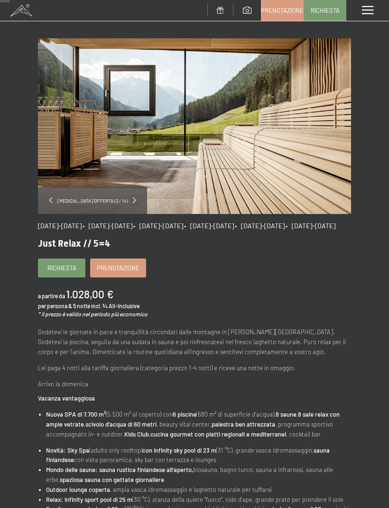
scroll to position [24, 0]
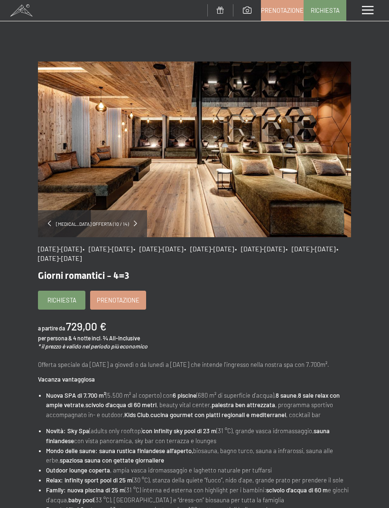
click at [121, 304] on link "Prenotazione" at bounding box center [118, 300] width 55 height 18
click at [125, 302] on span "Prenotazione" at bounding box center [118, 300] width 43 height 9
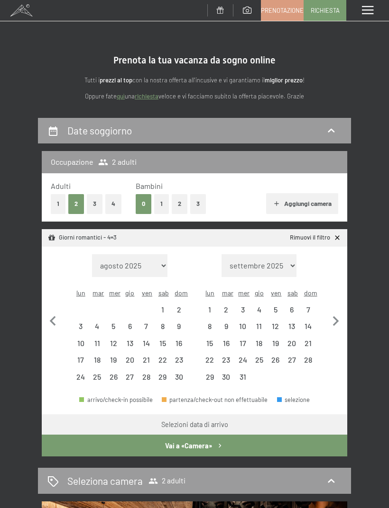
select select "[DATE]"
select select "2025-12-01"
select select "2025-11-01"
select select "2025-12-01"
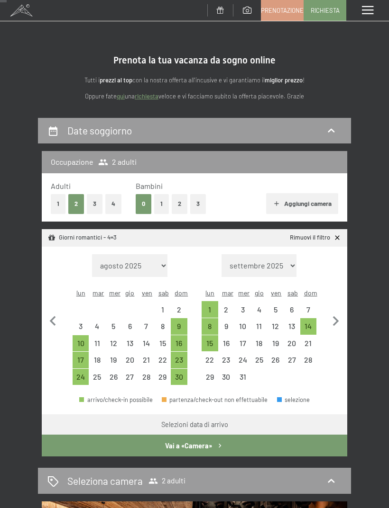
scroll to position [21, 0]
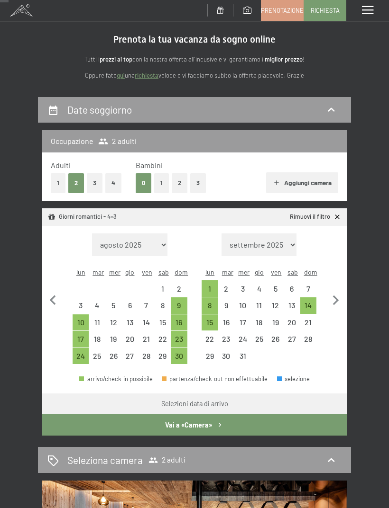
click at [335, 294] on icon "button" at bounding box center [336, 301] width 20 height 20
select select "2025-12-01"
select select "2026-01-01"
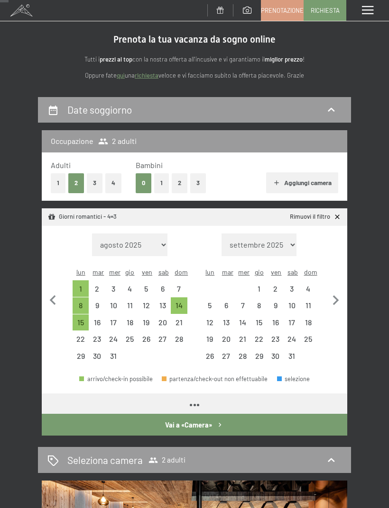
select select "2025-12-01"
select select "2026-01-01"
click at [338, 296] on icon "button" at bounding box center [336, 301] width 20 height 20
select select "2026-01-01"
select select "2026-02-01"
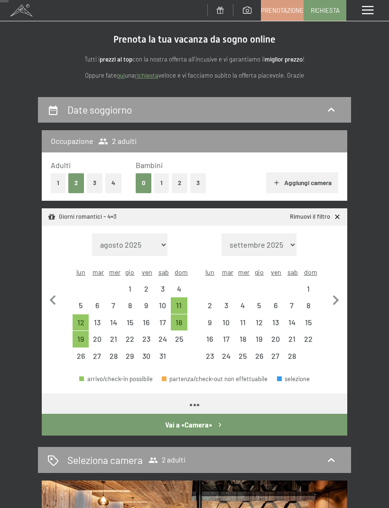
click at [56, 297] on icon "button" at bounding box center [53, 301] width 20 height 20
select select "2025-12-01"
select select "2026-01-01"
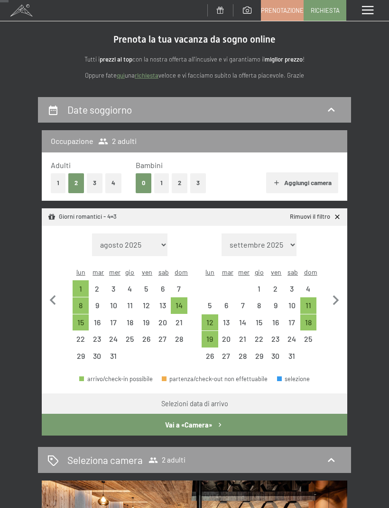
click at [311, 319] on div "18" at bounding box center [308, 326] width 15 height 15
select select "[DATE]"
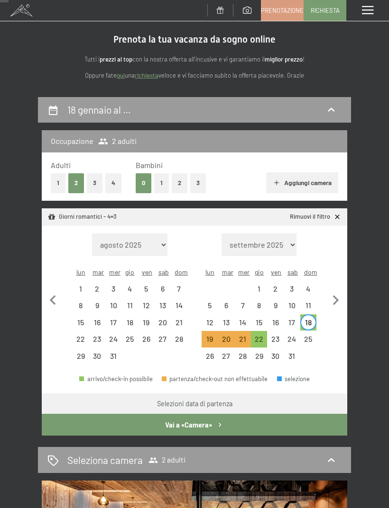
click at [201, 417] on button "Vai a «Camera»" at bounding box center [194, 425] width 305 height 22
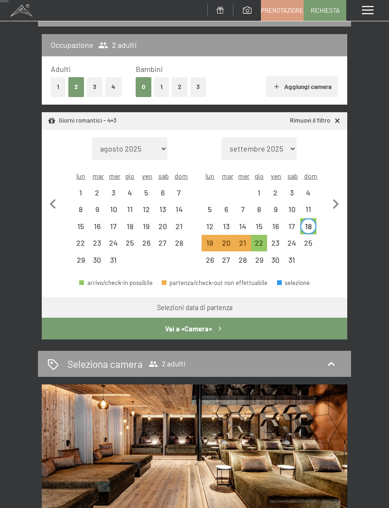
select select "2025-12-01"
select select "2026-01-01"
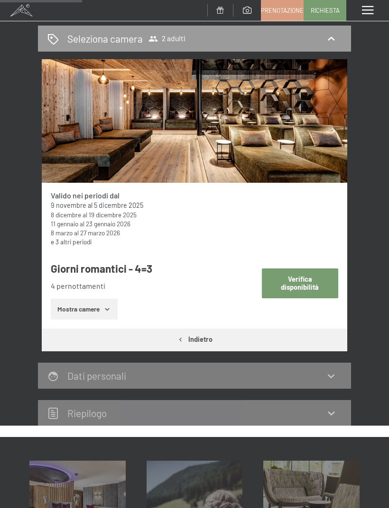
scroll to position [130, 0]
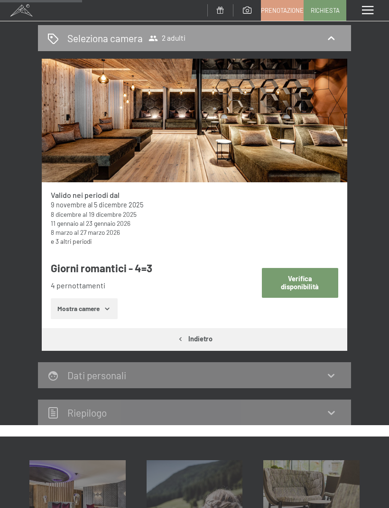
click at [304, 282] on button "Verifica disponibilità" at bounding box center [300, 283] width 76 height 30
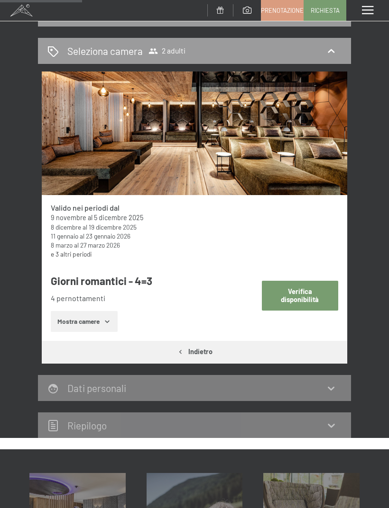
select select "2025-12-01"
select select "2026-01-01"
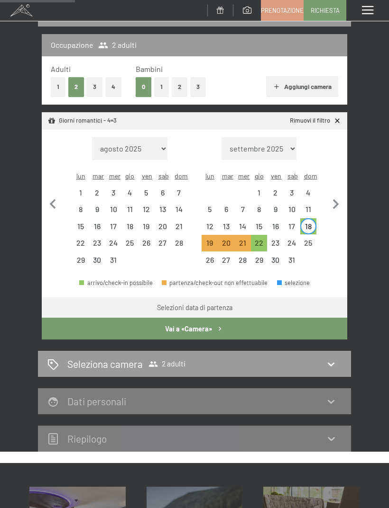
click at [259, 318] on button "Vai a «Camera»" at bounding box center [194, 329] width 305 height 22
select select "2025-12-01"
select select "2026-01-01"
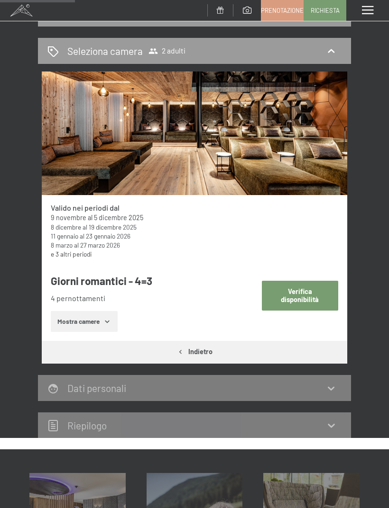
click at [100, 326] on button "Mostra camere" at bounding box center [84, 321] width 66 height 21
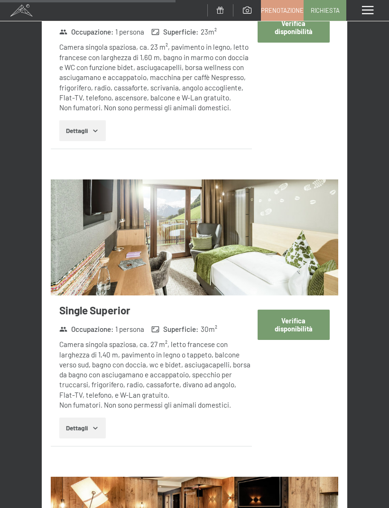
scroll to position [2183, 0]
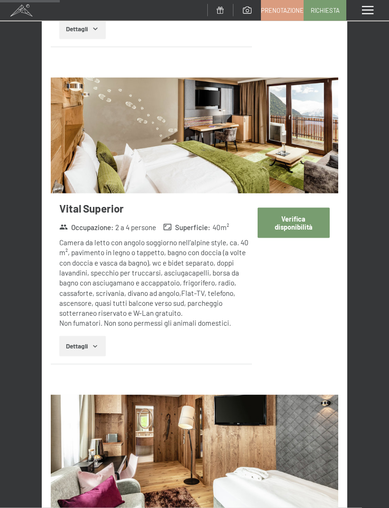
click at [95, 343] on icon "button" at bounding box center [95, 347] width 8 height 8
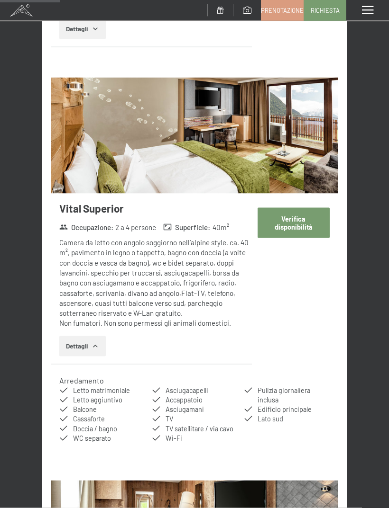
scroll to position [738, 0]
click at [295, 223] on button "Verifica disponibilità" at bounding box center [293, 223] width 72 height 30
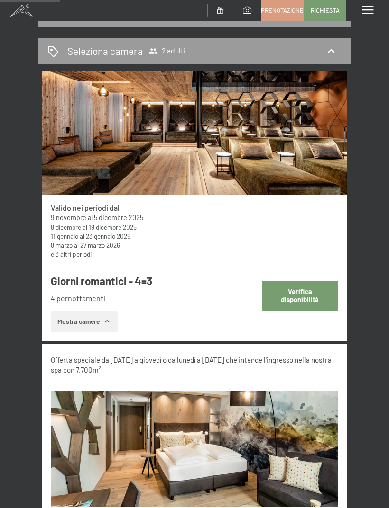
select select "[DATE]"
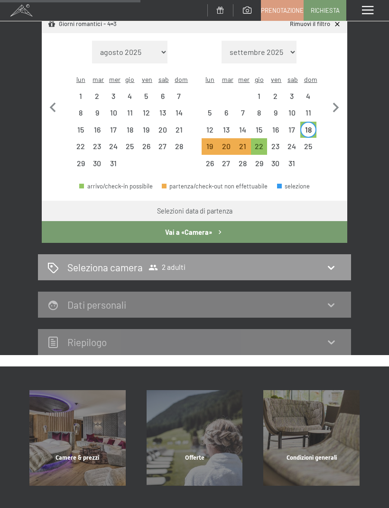
scroll to position [225, 0]
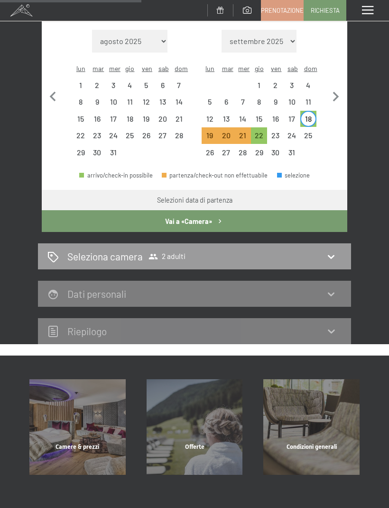
click at [327, 326] on div "Riepilogo" at bounding box center [194, 332] width 294 height 14
click at [332, 330] on icon at bounding box center [330, 332] width 7 height 4
click at [327, 326] on icon at bounding box center [330, 331] width 11 height 11
click at [232, 196] on div "Selezioni data di partenza" at bounding box center [194, 200] width 75 height 9
click at [310, 115] on div "18" at bounding box center [308, 122] width 15 height 15
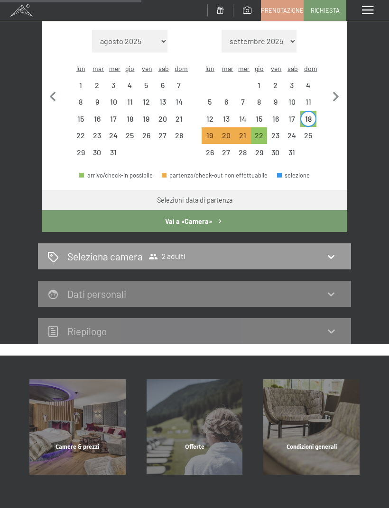
select select "2025-12-01"
select select "2026-01-01"
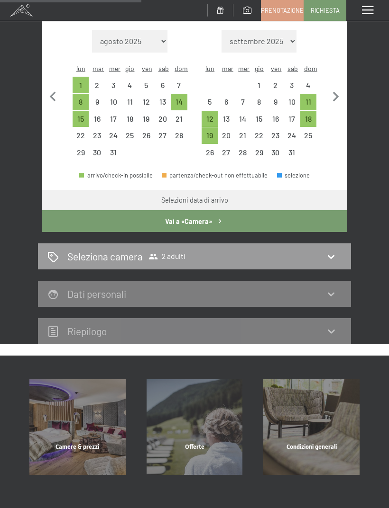
click at [311, 115] on div "18" at bounding box center [308, 122] width 15 height 15
select select "2025-12-01"
select select "2026-01-01"
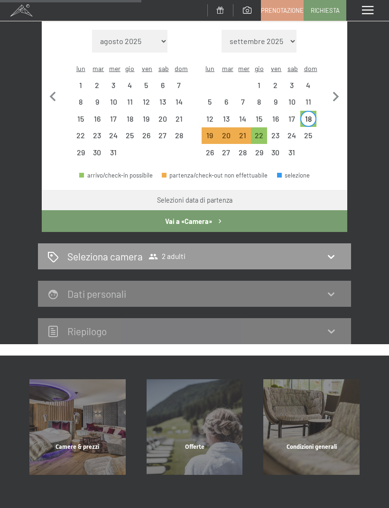
click at [214, 210] on button "Vai a «Camera»" at bounding box center [194, 221] width 305 height 22
select select "2025-12-01"
select select "2026-01-01"
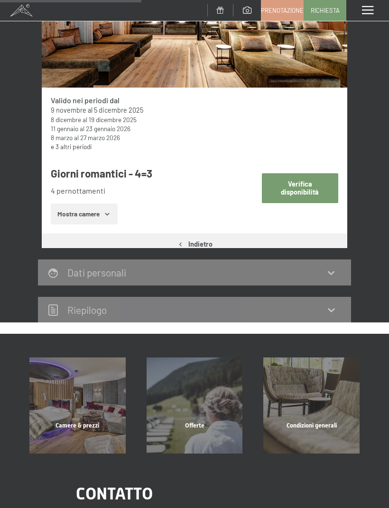
scroll to position [117, 0]
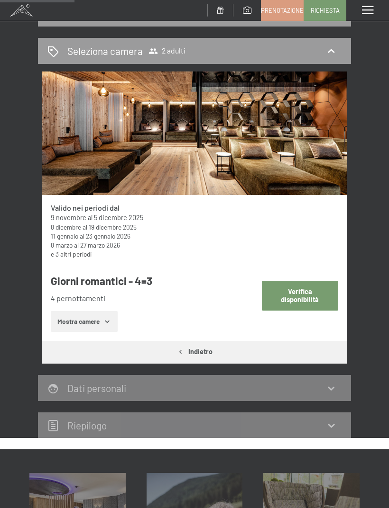
click at [308, 297] on button "Verifica disponibilità" at bounding box center [300, 296] width 76 height 30
select select "2025-12-01"
select select "2026-01-01"
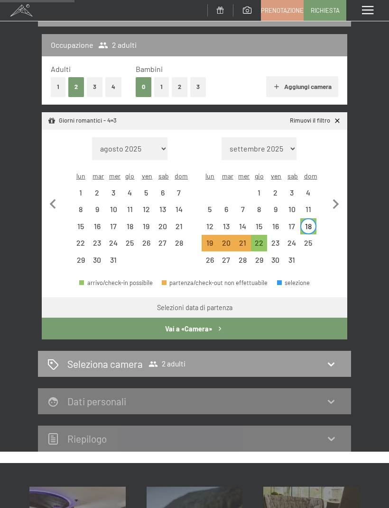
click at [277, 357] on div "Seleziona camera 2 adulti" at bounding box center [194, 364] width 294 height 14
select select "[DATE]"
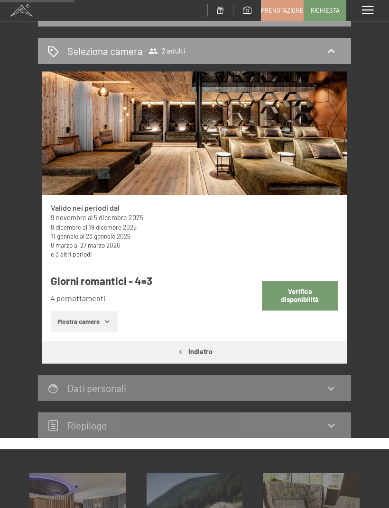
click at [109, 321] on icon "button" at bounding box center [107, 322] width 4 height 2
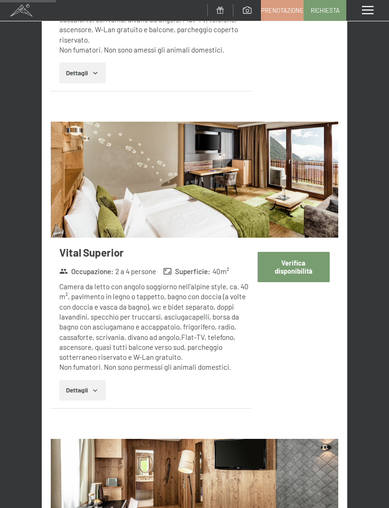
scroll to position [694, 0]
click at [263, 198] on img at bounding box center [194, 180] width 287 height 116
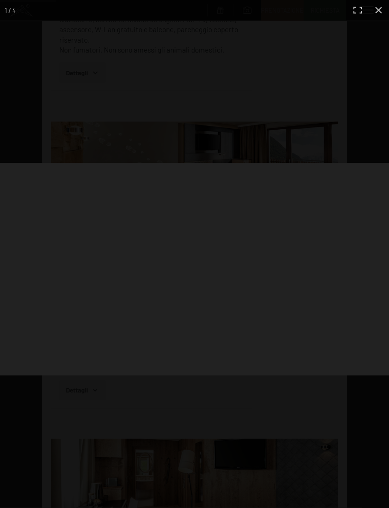
scroll to position [694, 0]
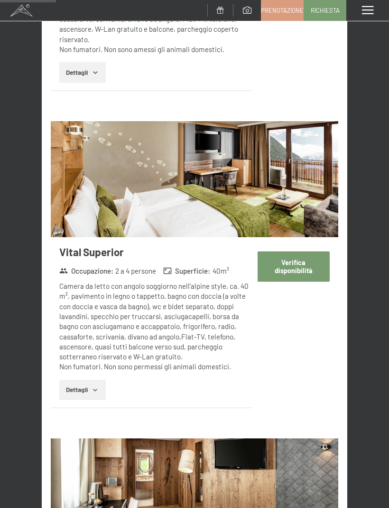
click at [378, 10] on div "Menu" at bounding box center [367, 10] width 43 height 21
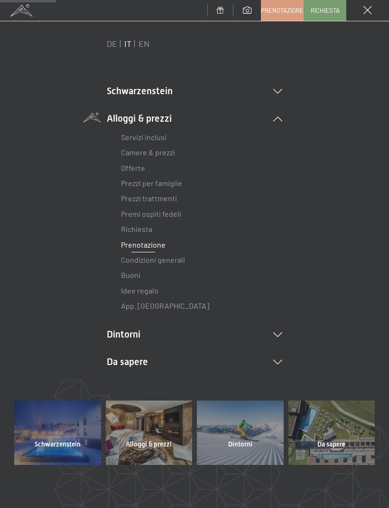
scroll to position [18, 0]
click at [365, 12] on span at bounding box center [367, 10] width 9 height 9
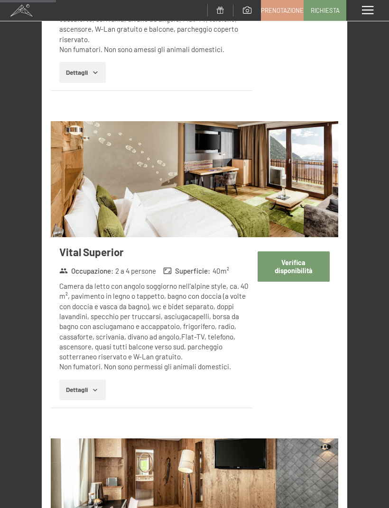
click at [297, 262] on button "Verifica disponibilità" at bounding box center [293, 267] width 72 height 30
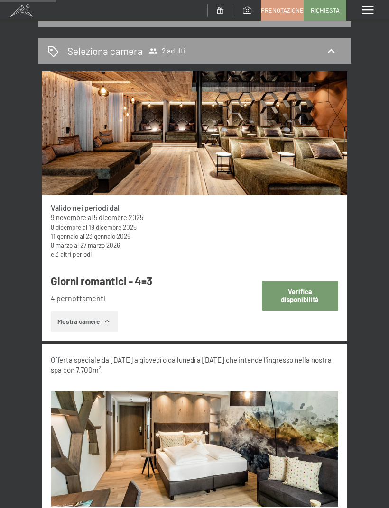
select select "[DATE]"
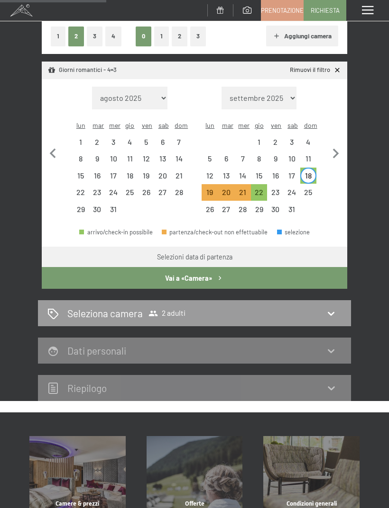
scroll to position [173, 0]
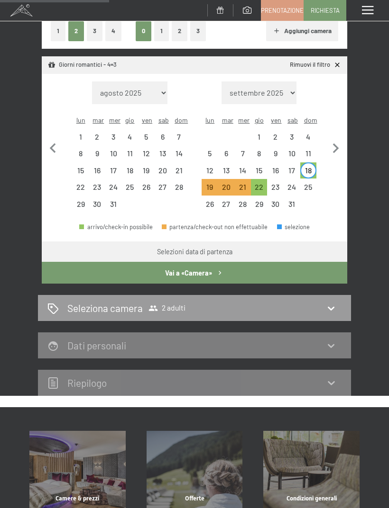
click at [295, 339] on div "Dati personali" at bounding box center [194, 346] width 294 height 14
click at [339, 339] on div "Dati personali" at bounding box center [194, 346] width 294 height 14
click at [211, 262] on button "Vai a «Camera»" at bounding box center [194, 273] width 305 height 22
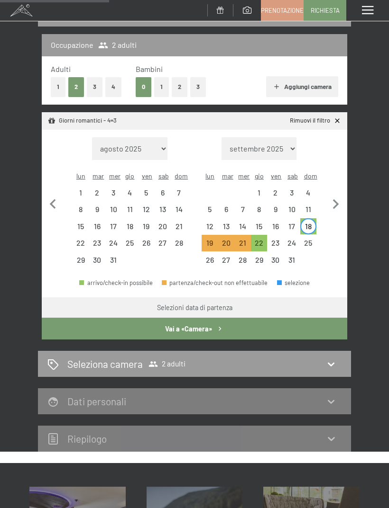
select select "[DATE]"
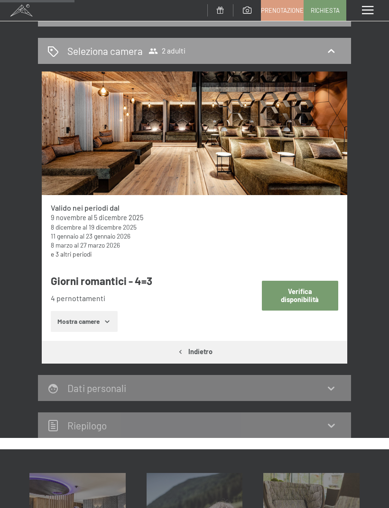
click at [313, 296] on button "Verifica disponibilità" at bounding box center [300, 296] width 76 height 30
select select "[DATE]"
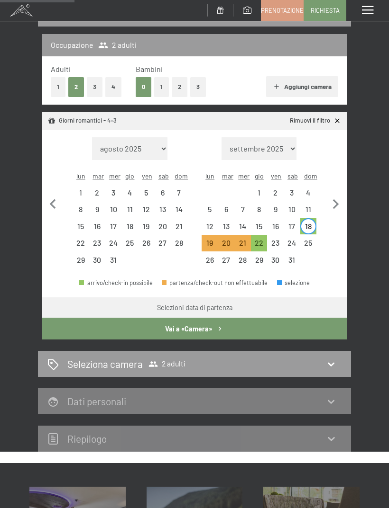
click at [274, 399] on div "Dati personali" at bounding box center [194, 402] width 313 height 26
click at [292, 397] on div "Dati personali" at bounding box center [194, 402] width 313 height 26
click at [313, 223] on div "18" at bounding box center [308, 230] width 15 height 15
select select "[DATE]"
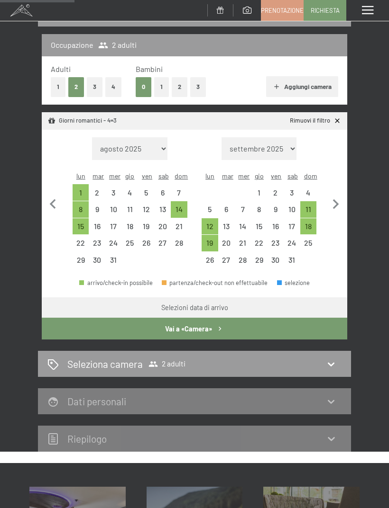
click at [309, 223] on div "18" at bounding box center [308, 230] width 15 height 15
select select "[DATE]"
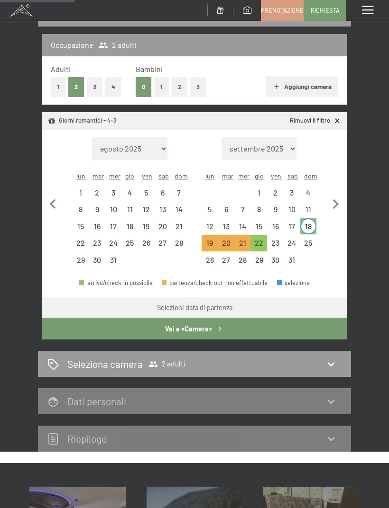
click at [286, 88] on button "Aggiungi camera" at bounding box center [302, 86] width 72 height 21
select select "[DATE]"
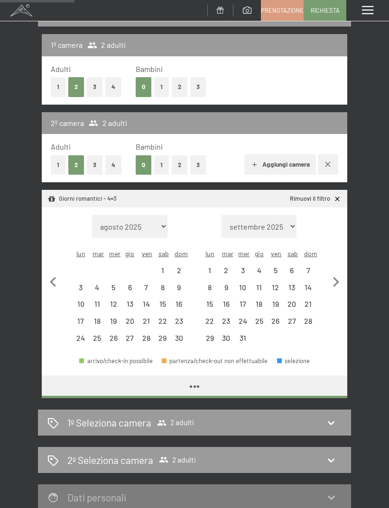
select select "[DATE]"
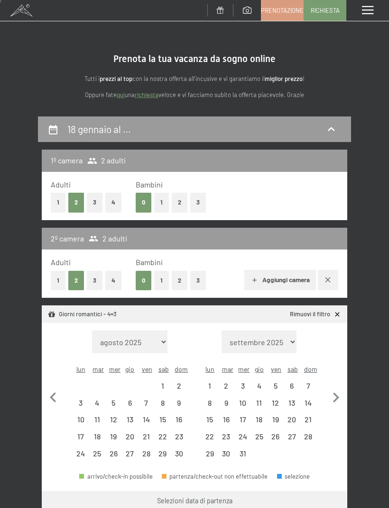
scroll to position [0, 0]
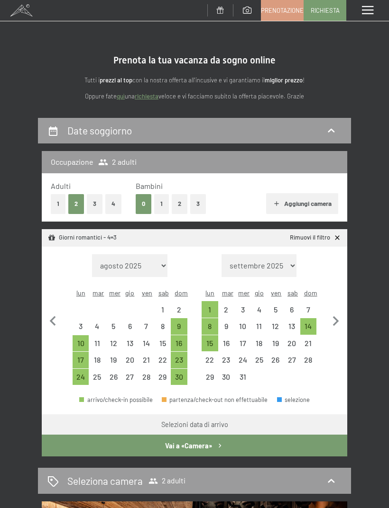
select select "2025-11-01"
select select "2025-12-01"
click at [332, 321] on icon "button" at bounding box center [336, 322] width 20 height 20
select select "2025-12-01"
select select "2026-01-01"
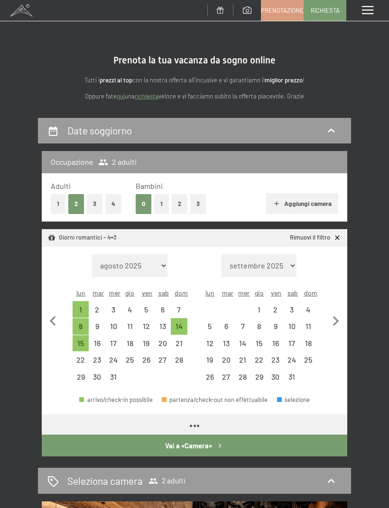
select select "2025-12-01"
select select "2026-01-01"
click at [308, 340] on div "18" at bounding box center [308, 347] width 15 height 15
select select "2025-12-01"
select select "2026-01-01"
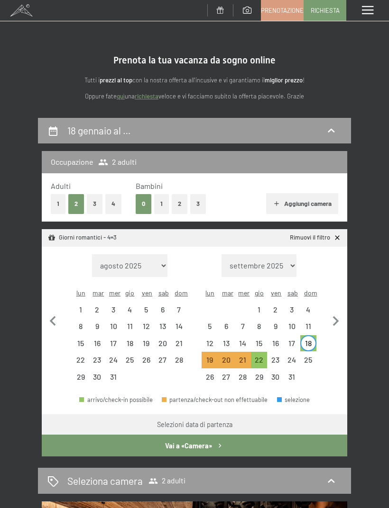
click at [215, 420] on div "Selezioni data di partenza" at bounding box center [194, 424] width 75 height 9
click at [208, 419] on div "Selezioni data di partenza" at bounding box center [194, 425] width 305 height 20
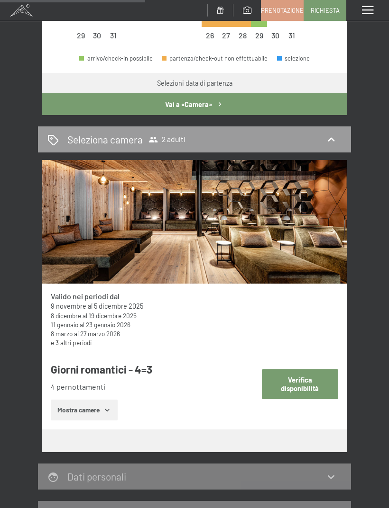
scroll to position [343, 0]
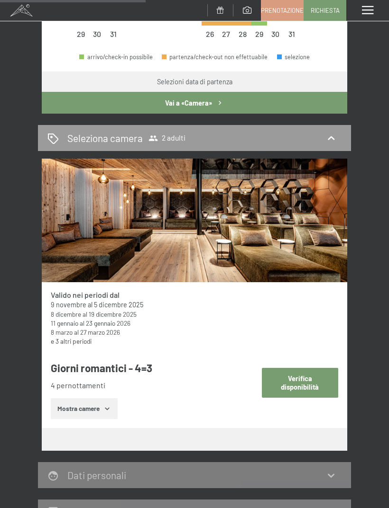
click at [105, 405] on icon "button" at bounding box center [107, 409] width 8 height 8
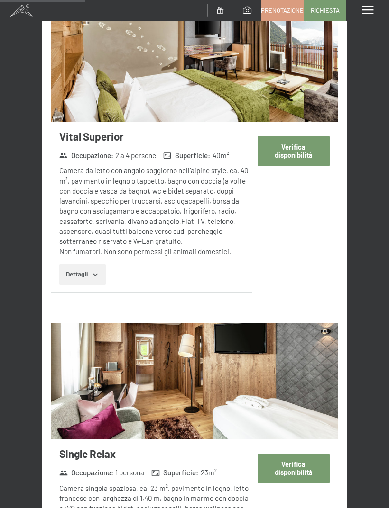
scroll to position [1123, 0]
click at [289, 139] on button "Verifica disponibilità" at bounding box center [293, 151] width 72 height 30
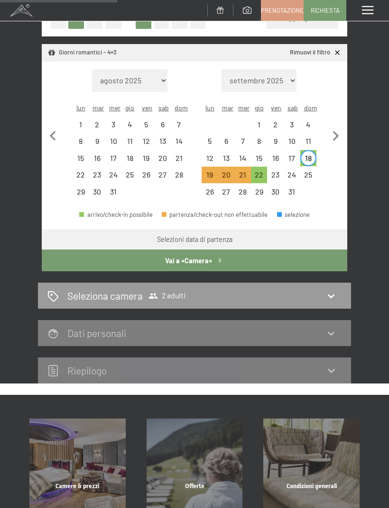
scroll to position [186, 0]
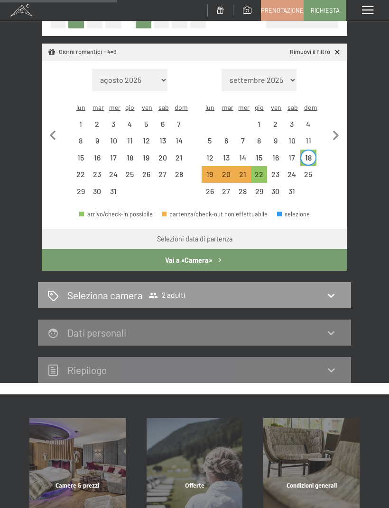
click at [329, 327] on icon at bounding box center [330, 332] width 11 height 11
click at [330, 327] on icon at bounding box center [330, 332] width 11 height 11
click at [310, 154] on div "18" at bounding box center [308, 161] width 15 height 15
select select "[DATE]"
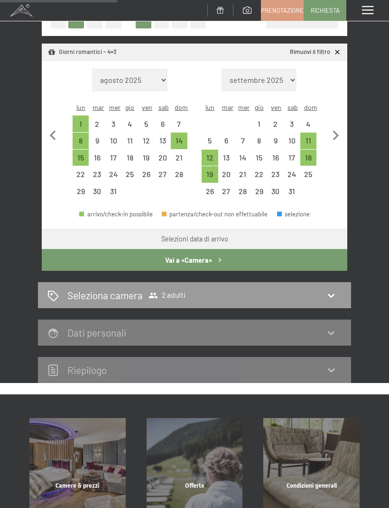
click at [308, 154] on div "18" at bounding box center [308, 161] width 15 height 15
select select "[DATE]"
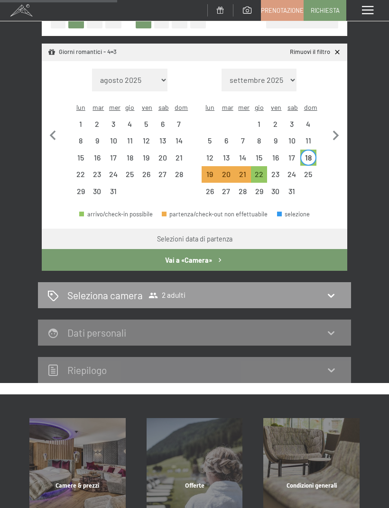
click at [299, 289] on div "Seleziona camera 2 adulti" at bounding box center [194, 296] width 294 height 14
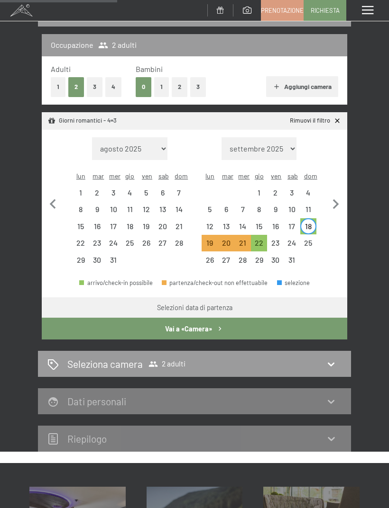
select select "2025-12-01"
select select "2026-01-01"
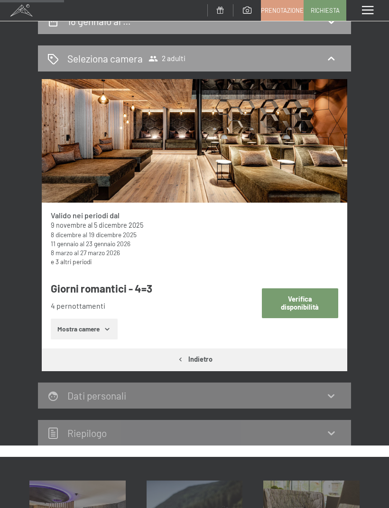
scroll to position [149, 0]
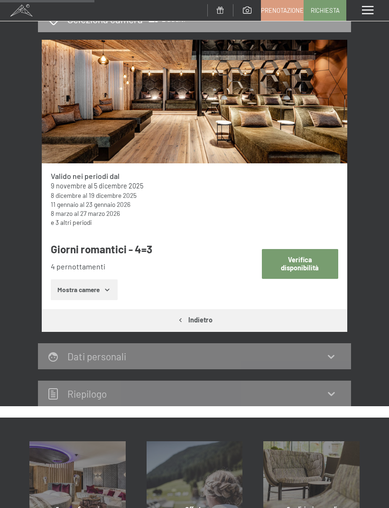
click at [328, 397] on icon at bounding box center [330, 393] width 11 height 11
click at [333, 393] on icon at bounding box center [330, 394] width 7 height 4
click at [375, 378] on div "18 gennaio al … Seleziona camera 2 adulti Valido nei periodi dal 9 novembre al …" at bounding box center [194, 188] width 389 height 438
click at [361, 297] on div "18 gennaio al … Seleziona camera 2 adulti Valido nei periodi dal 9 novembre al …" at bounding box center [194, 188] width 389 height 438
click at [301, 260] on button "Verifica disponibilità" at bounding box center [300, 264] width 76 height 30
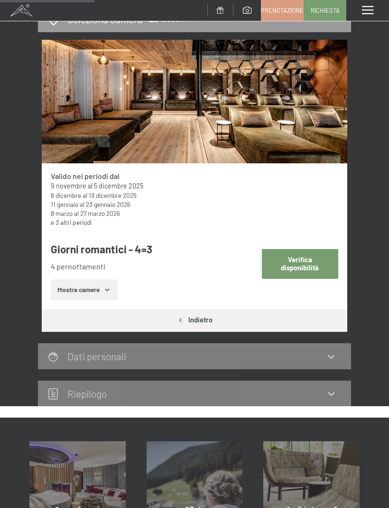
select select "2025-12-01"
select select "2026-01-01"
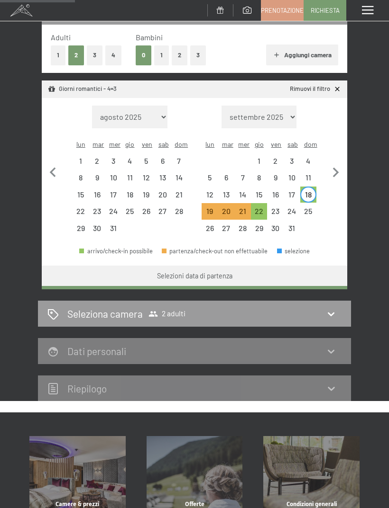
scroll to position [117, 0]
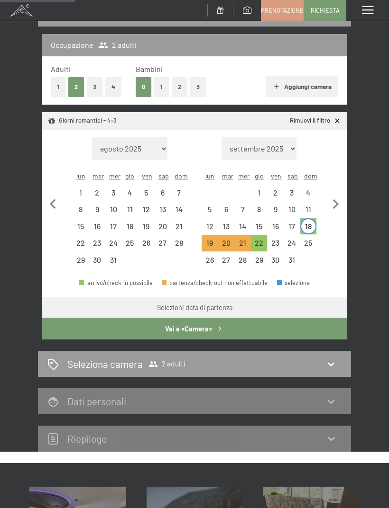
click at [308, 223] on div "18" at bounding box center [308, 230] width 15 height 15
select select "2025-12-01"
select select "2026-01-01"
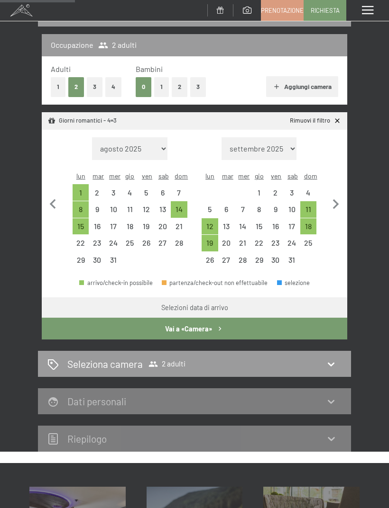
click at [307, 223] on div "18" at bounding box center [308, 230] width 15 height 15
select select "[DATE]"
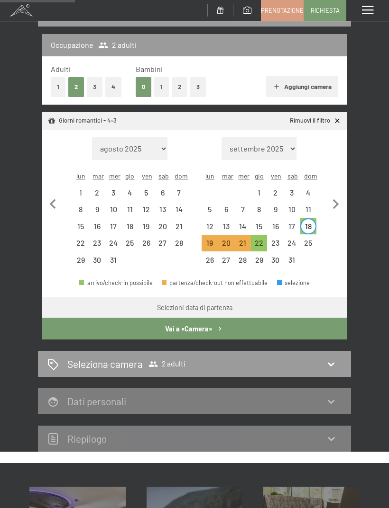
click at [336, 120] on icon at bounding box center [337, 121] width 8 height 8
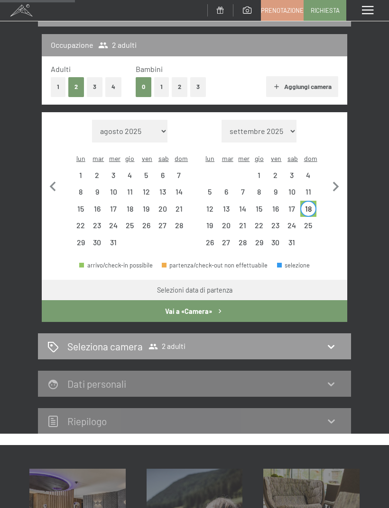
select select "[DATE]"
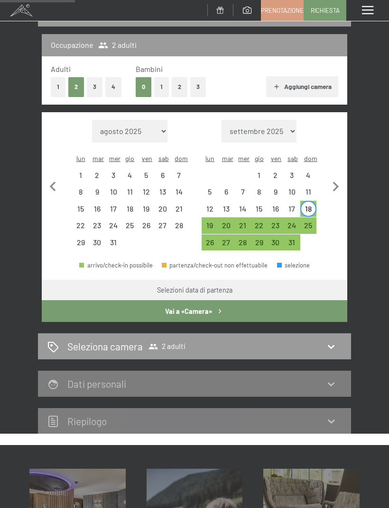
select select "[DATE]"
click at [330, 379] on icon at bounding box center [330, 384] width 11 height 11
click at [315, 205] on div "18" at bounding box center [308, 212] width 15 height 15
select select "[DATE]"
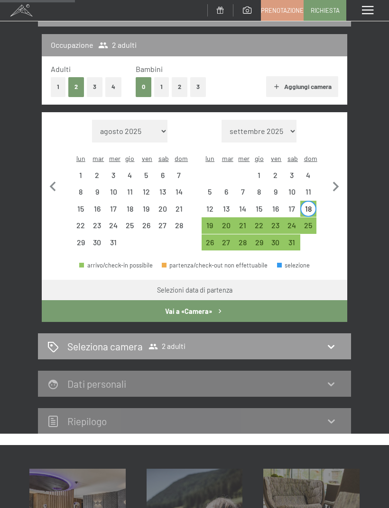
select select "[DATE]"
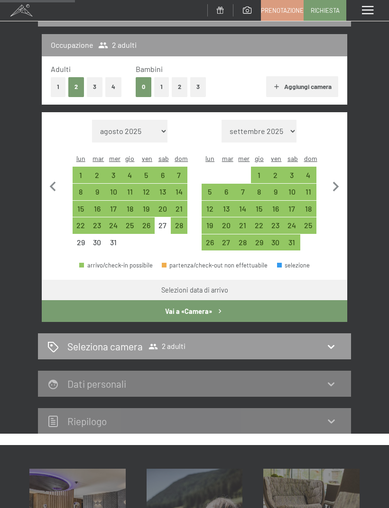
click at [343, 232] on button "button" at bounding box center [336, 185] width 20 height 131
select select "[DATE]"
select select "2026-02-01"
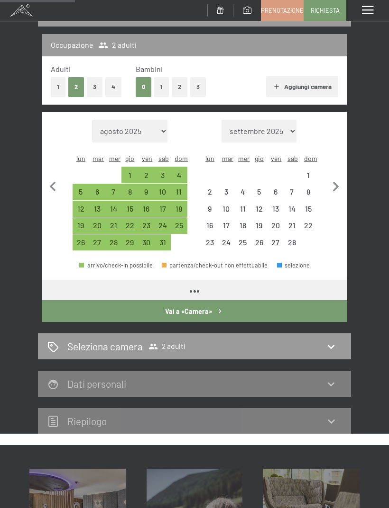
select select "[DATE]"
select select "2026-02-01"
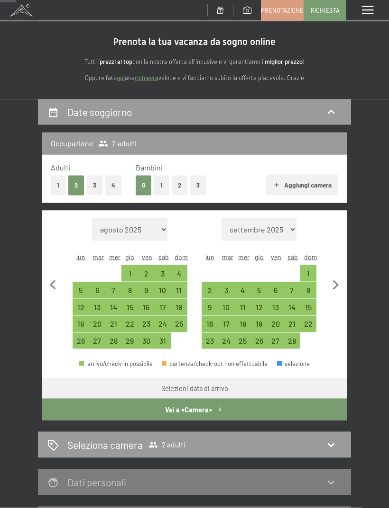
scroll to position [0, 0]
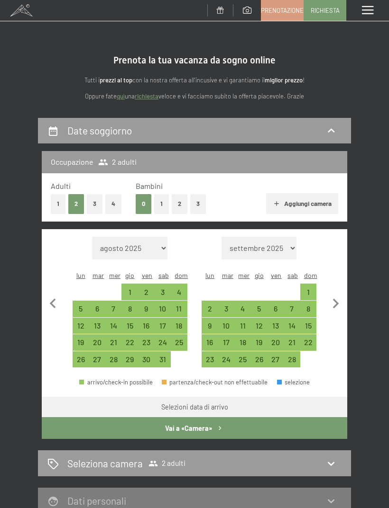
click at [334, 130] on icon at bounding box center [330, 130] width 7 height 4
select select "2026-01-01"
select select "2026-02-01"
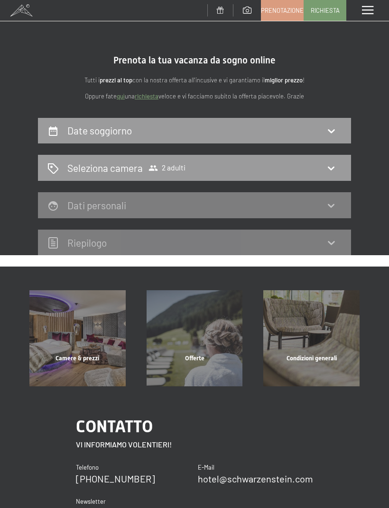
click at [379, 193] on div "Date soggiorno Seleziona camera 2 adulti Dati personali Riepilogo" at bounding box center [194, 187] width 389 height 138
click at [326, 137] on div "Date soggiorno" at bounding box center [194, 131] width 313 height 26
select select "2026-01-01"
select select "2026-02-01"
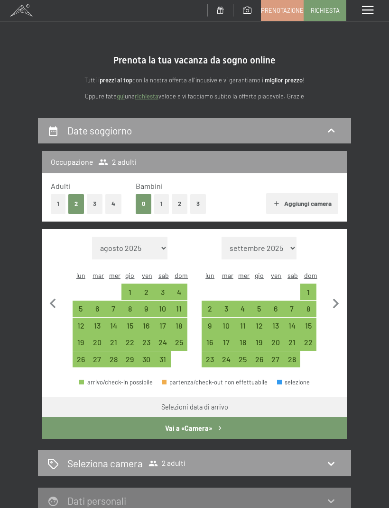
click at [184, 322] on div "18" at bounding box center [179, 329] width 15 height 15
select select "2026-01-01"
select select "2026-02-01"
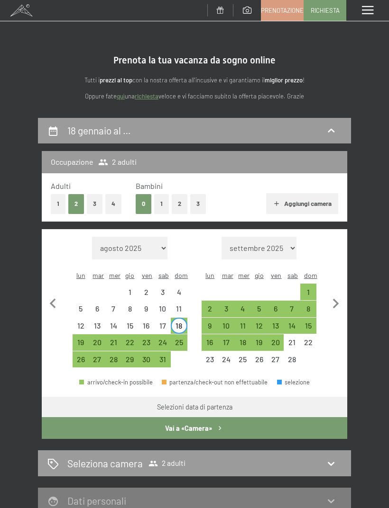
click at [136, 339] on div "22" at bounding box center [129, 346] width 15 height 15
select select "2026-01-01"
select select "2026-02-01"
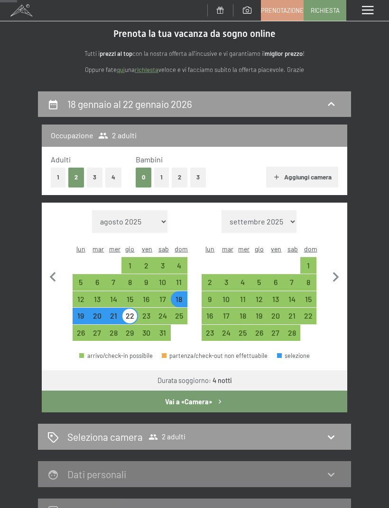
click at [332, 432] on icon at bounding box center [330, 437] width 11 height 11
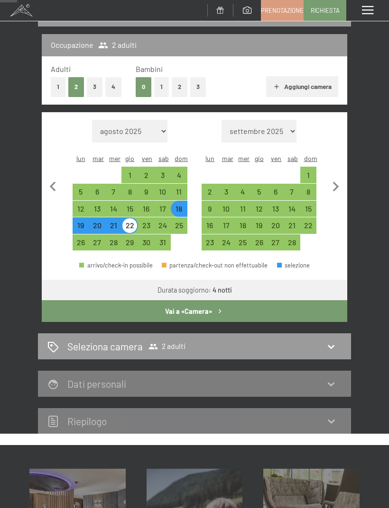
select select "2026-01-01"
select select "2026-02-01"
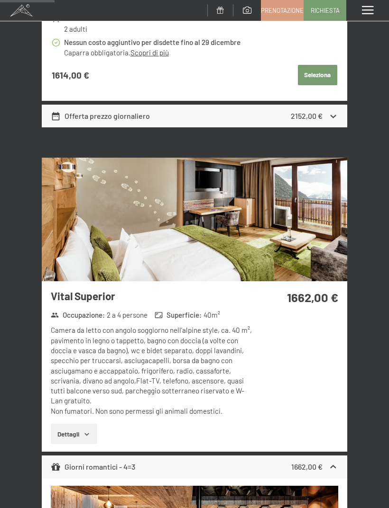
scroll to position [781, 0]
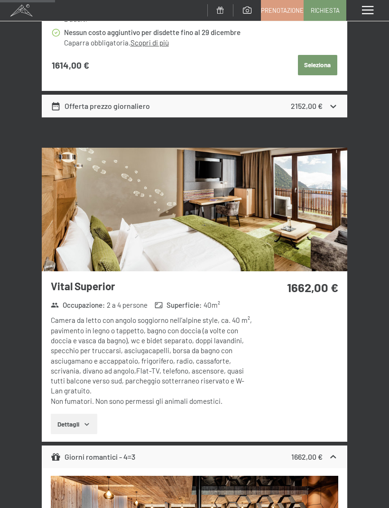
click at [217, 366] on div "Camera da letto con angolo soggiorno nell’alpine style, ca. 40 m², pavimento in…" at bounding box center [153, 361] width 204 height 91
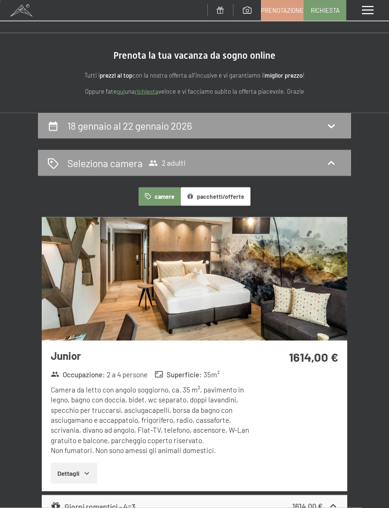
scroll to position [0, 0]
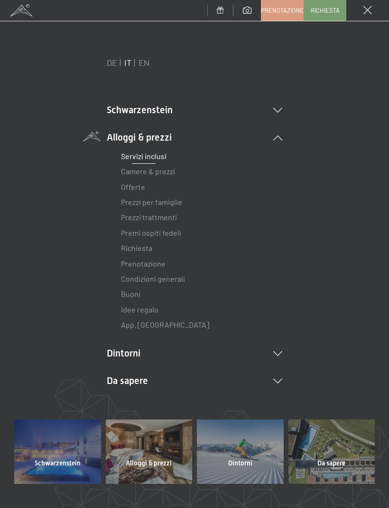
click at [135, 187] on link "Offerte" at bounding box center [133, 186] width 24 height 9
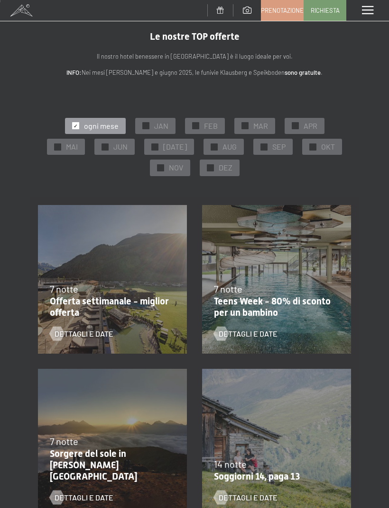
scroll to position [8, 0]
click at [165, 122] on span "JAN" at bounding box center [161, 125] width 14 height 10
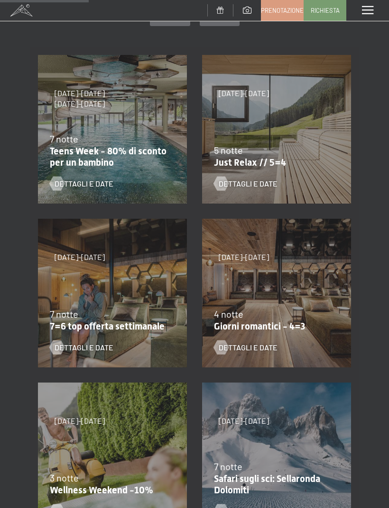
scroll to position [158, 0]
click at [287, 316] on div "4 notte" at bounding box center [274, 313] width 120 height 13
click at [263, 348] on span "Dettagli e Date" at bounding box center [247, 347] width 59 height 10
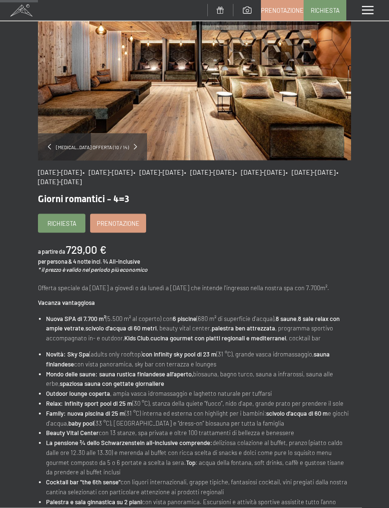
scroll to position [77, 0]
click at [121, 225] on span "Prenotazione" at bounding box center [118, 223] width 43 height 9
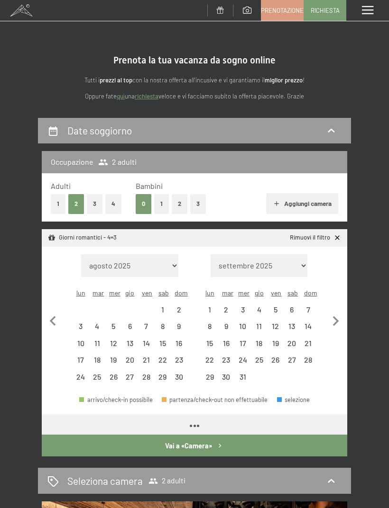
select select "[DATE]"
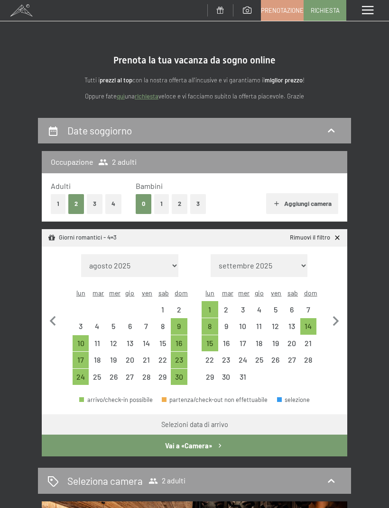
click at [337, 317] on icon "button" at bounding box center [336, 322] width 6 height 10
select select "2025-12-01"
select select "2026-01-01"
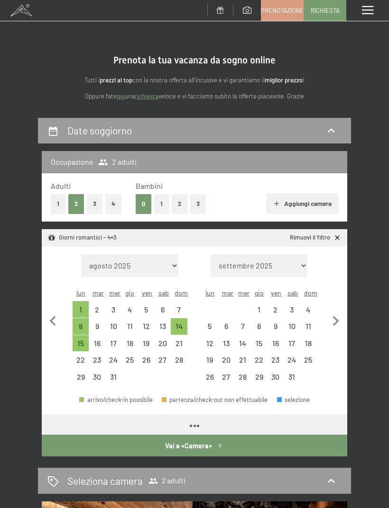
select select "2025-12-01"
select select "2026-01-01"
click at [312, 340] on div "18" at bounding box center [308, 347] width 15 height 15
select select "2025-12-01"
select select "2026-01-01"
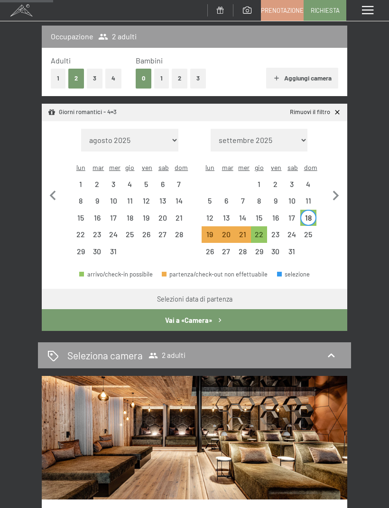
scroll to position [127, 0]
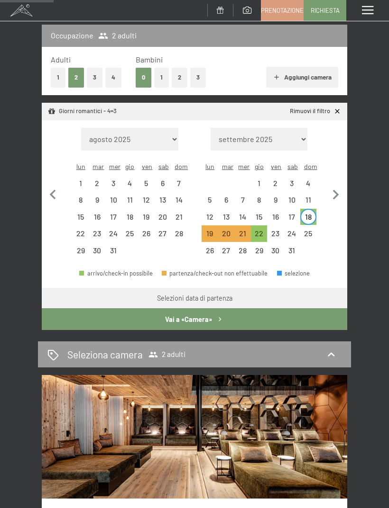
click at [328, 349] on icon at bounding box center [330, 354] width 11 height 11
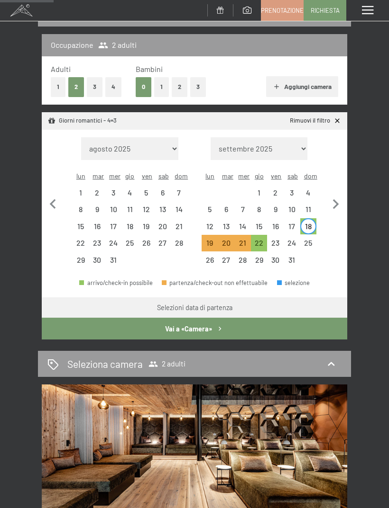
select select "2025-12-01"
select select "2026-01-01"
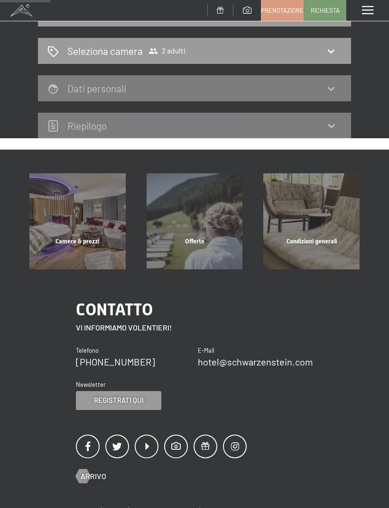
click at [371, 113] on div "18 gennaio al … Seleziona camera 2 adulti Dati personali Riepilogo" at bounding box center [194, 70] width 389 height 138
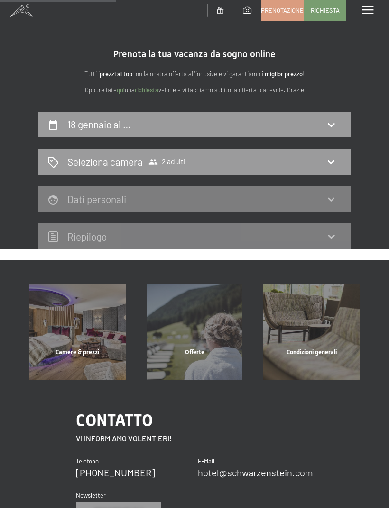
scroll to position [0, 0]
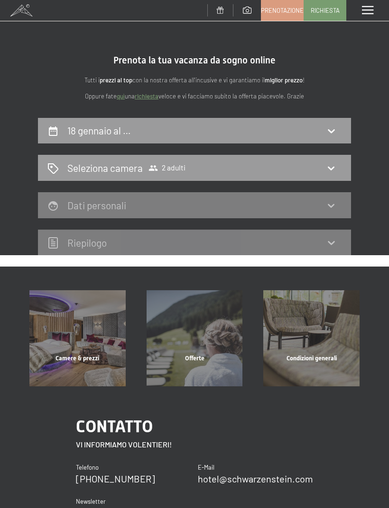
click at [326, 169] on icon at bounding box center [330, 168] width 11 height 11
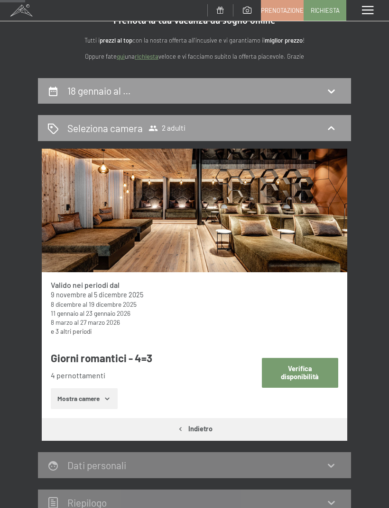
scroll to position [39, 0]
click at [84, 399] on button "Mostra camere" at bounding box center [84, 399] width 66 height 21
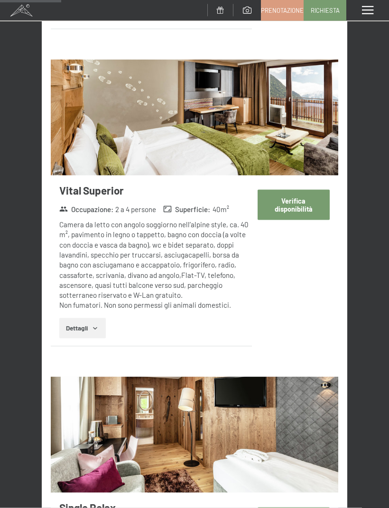
scroll to position [756, 0]
click at [231, 134] on img at bounding box center [194, 117] width 287 height 116
click at [378, 10] on div "Menu" at bounding box center [367, 10] width 43 height 21
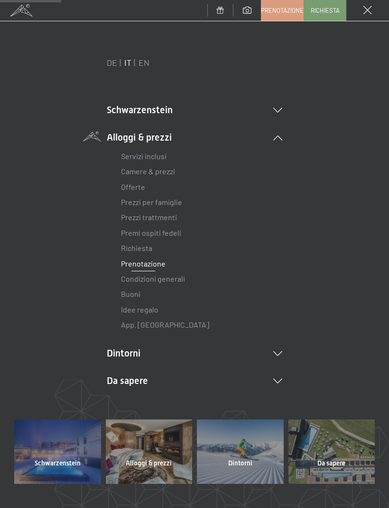
scroll to position [0, 0]
click at [284, 10] on span "Prenotazione" at bounding box center [282, 10] width 43 height 9
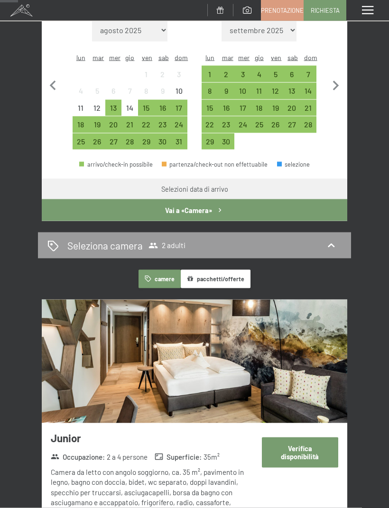
scroll to position [220, 0]
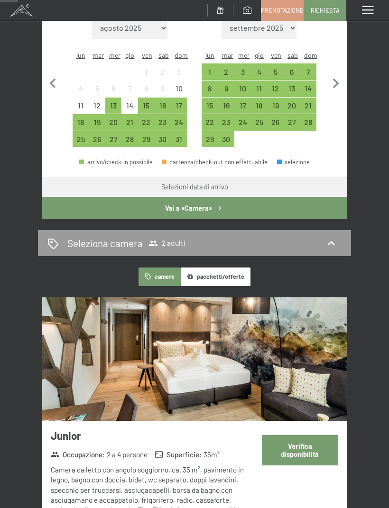
click at [228, 268] on button "pacchetti/offerte" at bounding box center [216, 277] width 70 height 18
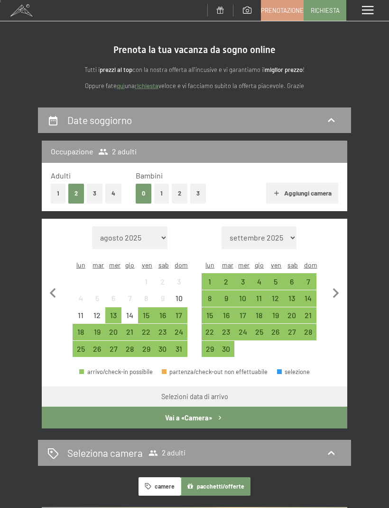
scroll to position [10, 0]
click at [368, 12] on span at bounding box center [367, 10] width 11 height 9
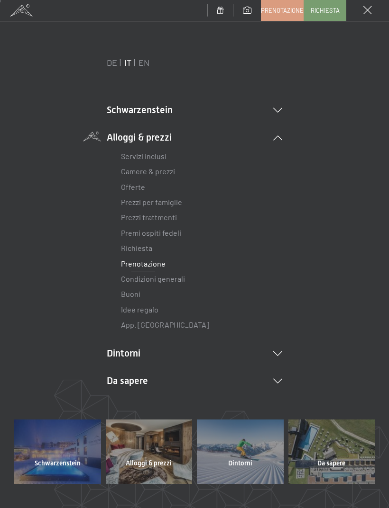
click at [281, 9] on span "Prenotazione" at bounding box center [282, 10] width 43 height 9
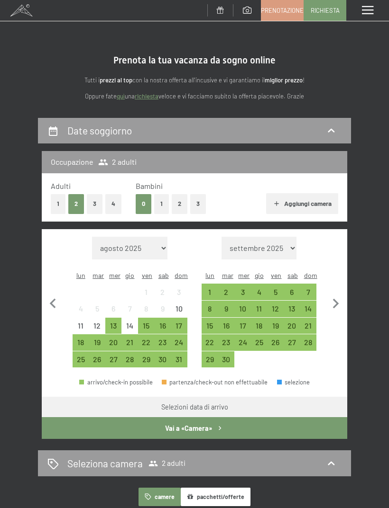
click at [335, 298] on icon "button" at bounding box center [336, 304] width 20 height 20
select select "[DATE]"
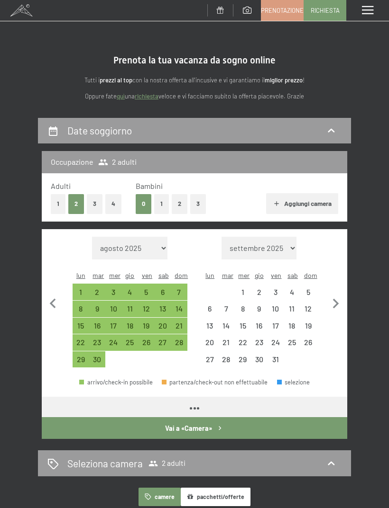
click at [335, 300] on icon "button" at bounding box center [336, 304] width 6 height 10
select select "[DATE]"
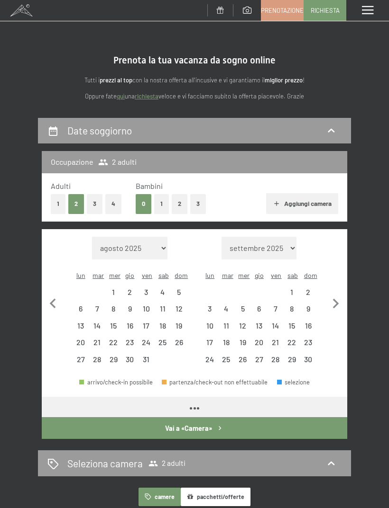
select select "2025-10-01"
select select "2025-11-01"
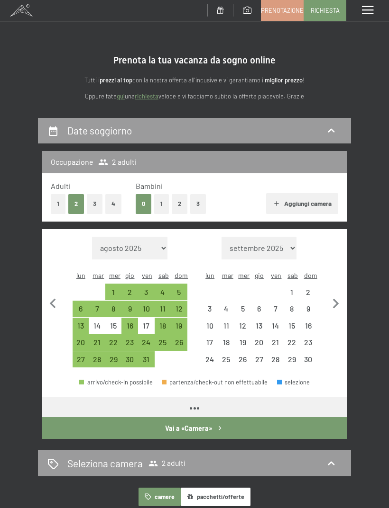
select select "2025-10-01"
select select "2025-11-01"
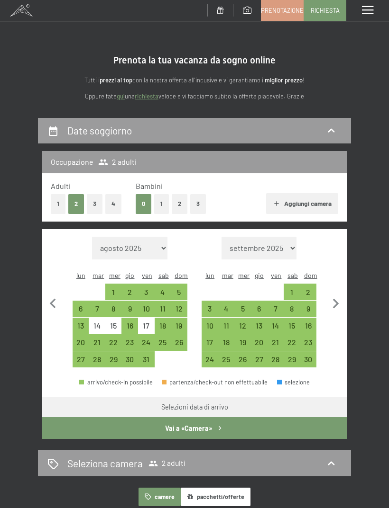
click at [339, 301] on icon "button" at bounding box center [336, 304] width 20 height 20
select select "2025-11-01"
select select "2025-12-01"
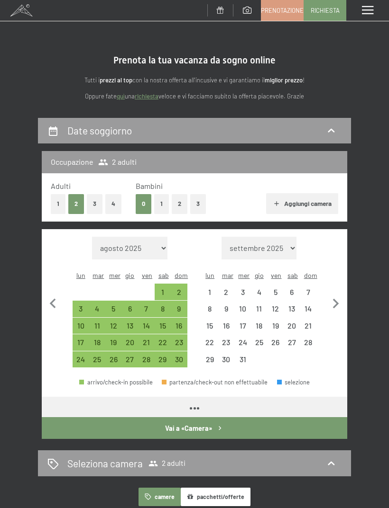
select select "2025-11-01"
select select "2025-12-01"
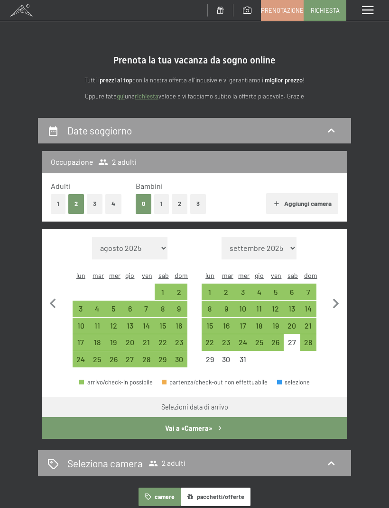
click at [339, 303] on icon "button" at bounding box center [336, 304] width 20 height 20
select select "2025-12-01"
select select "2026-01-01"
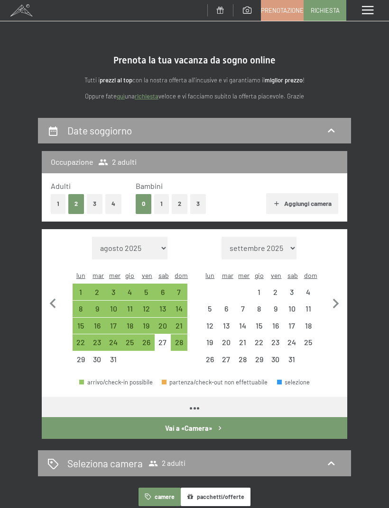
select select "2025-12-01"
select select "2026-01-01"
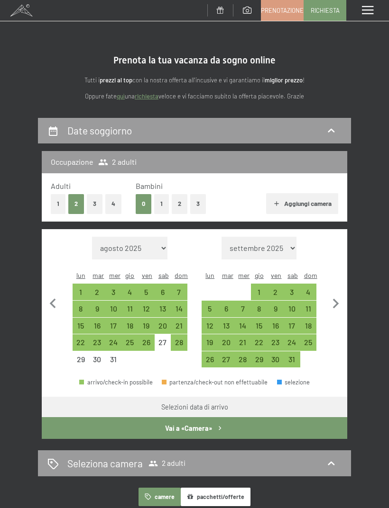
click at [312, 322] on div "18" at bounding box center [308, 329] width 15 height 15
select select "2025-12-01"
select select "2026-01-01"
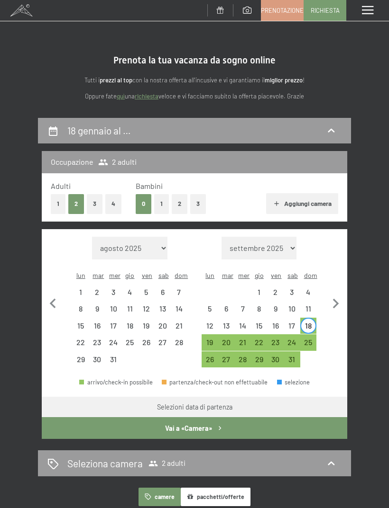
click at [258, 339] on div "22" at bounding box center [259, 346] width 15 height 15
select select "2025-12-01"
select select "[DATE]"
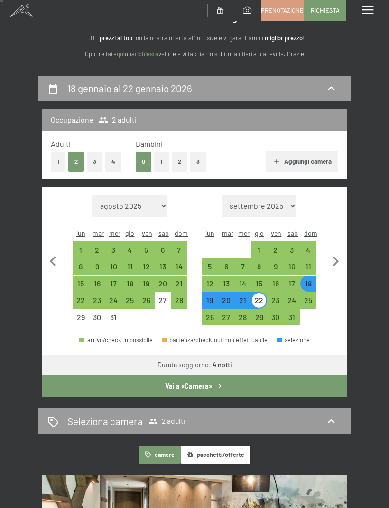
scroll to position [43, 0]
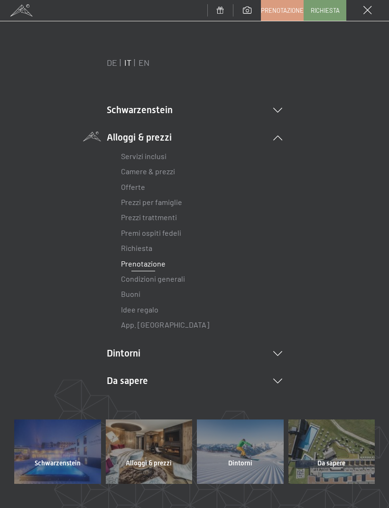
click at [136, 187] on link "Offerte" at bounding box center [133, 186] width 24 height 9
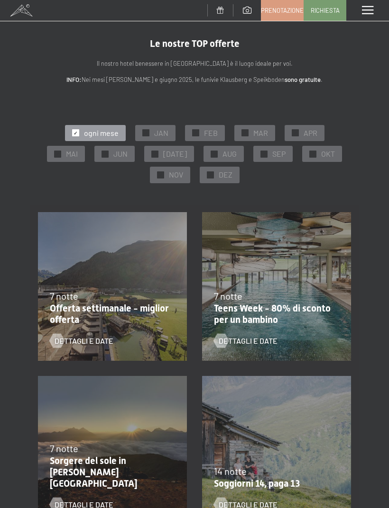
click at [172, 154] on span "[DATE]" at bounding box center [175, 154] width 24 height 10
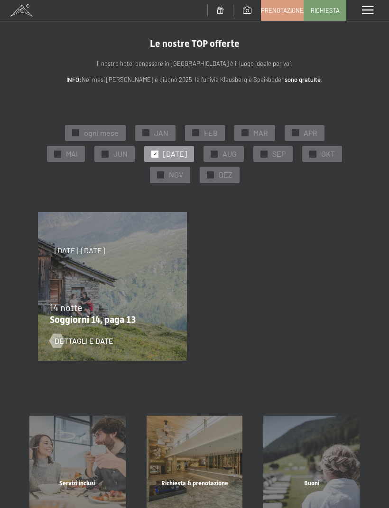
click at [161, 133] on span "JAN" at bounding box center [161, 133] width 14 height 10
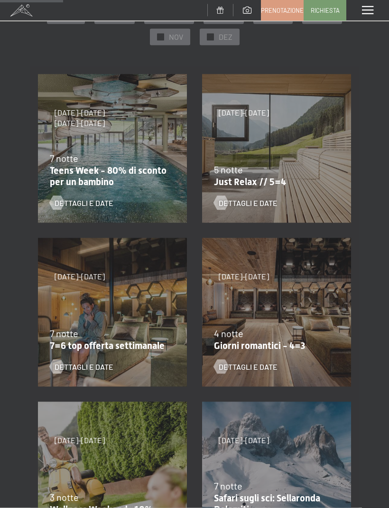
scroll to position [139, 0]
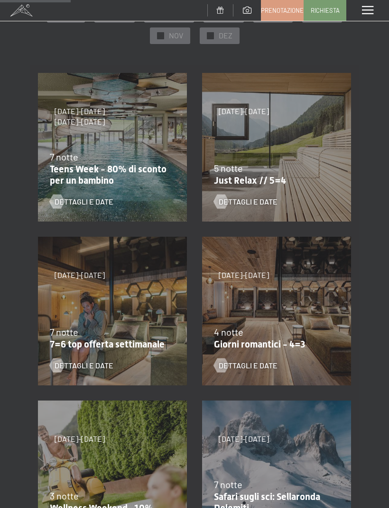
click at [257, 367] on span "Dettagli e Date" at bounding box center [247, 366] width 59 height 10
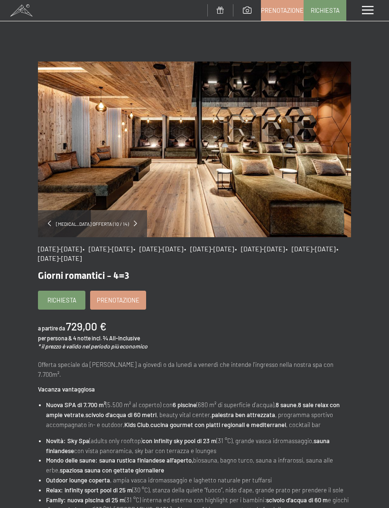
click at [183, 248] on span "• [DATE]-[DATE]" at bounding box center [158, 249] width 50 height 8
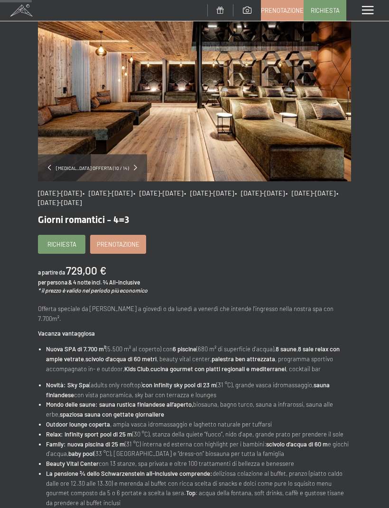
scroll to position [56, 0]
click at [58, 245] on span "Richiesta" at bounding box center [61, 244] width 29 height 9
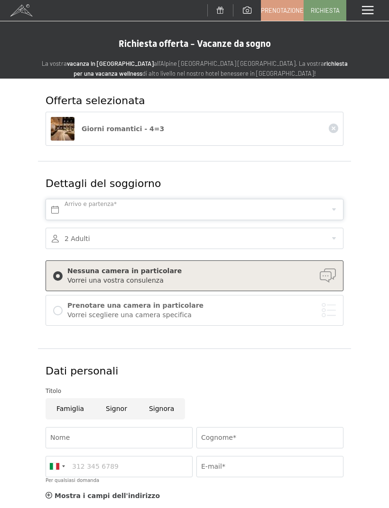
click at [331, 205] on input "text" at bounding box center [194, 209] width 298 height 21
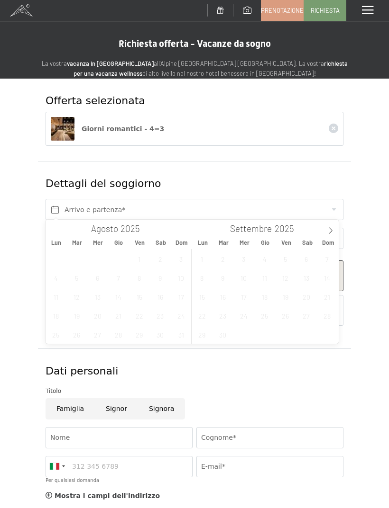
click at [332, 232] on icon at bounding box center [330, 230] width 7 height 7
click at [330, 235] on span at bounding box center [330, 228] width 16 height 16
click at [331, 232] on icon at bounding box center [330, 231] width 3 height 6
click at [333, 232] on icon at bounding box center [330, 230] width 7 height 7
type input "2026"
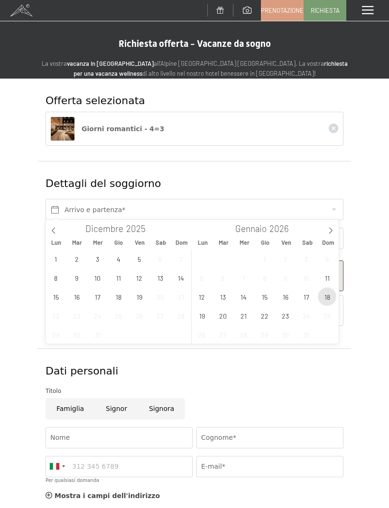
click at [329, 299] on span "18" at bounding box center [326, 297] width 18 height 18
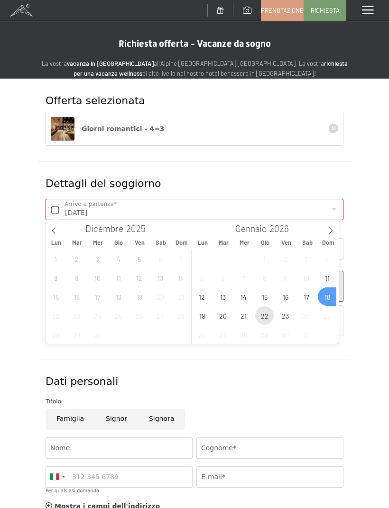
click at [265, 318] on span "22" at bounding box center [264, 316] width 18 height 18
type input "Dom. 18/01/2026 - Gio. 22/01/2026"
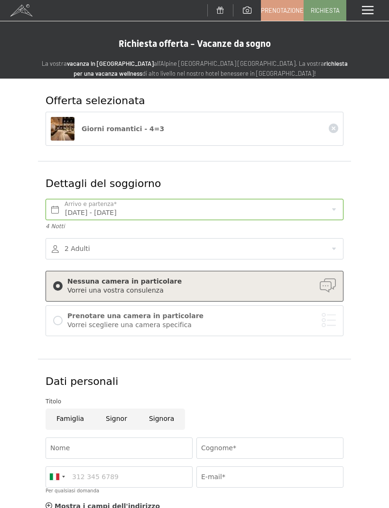
click at [62, 317] on div at bounding box center [57, 320] width 9 height 9
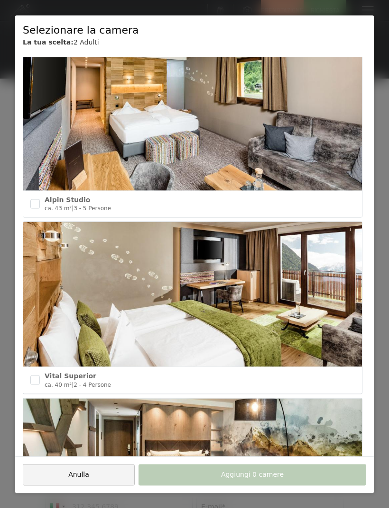
scroll to position [1262, 0]
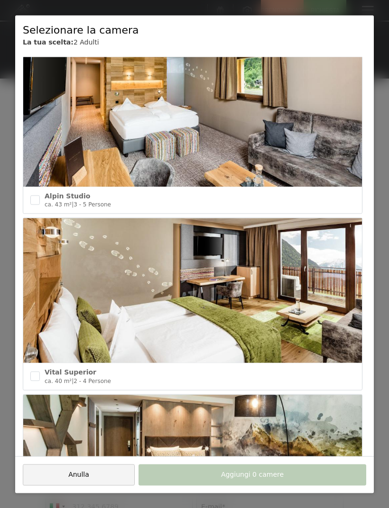
click at [39, 372] on input "checkbox" at bounding box center [34, 376] width 9 height 9
checkbox input "true"
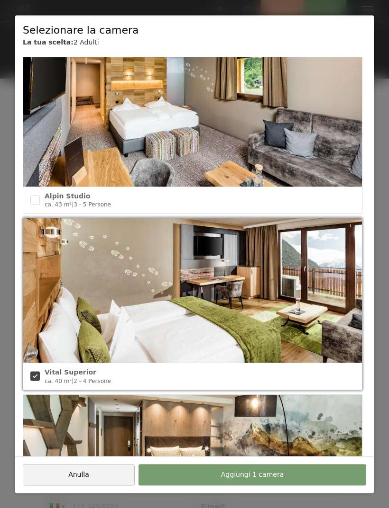
click at [265, 477] on span "Aggiungi 1 camera" at bounding box center [252, 475] width 63 height 9
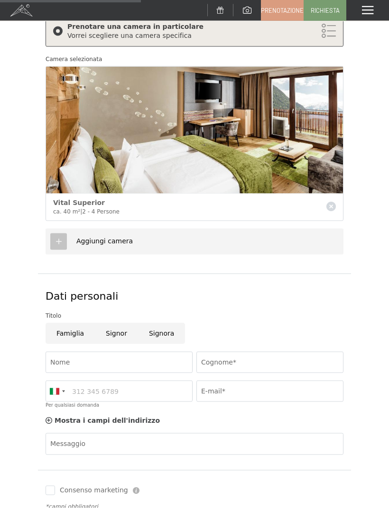
scroll to position [296, 0]
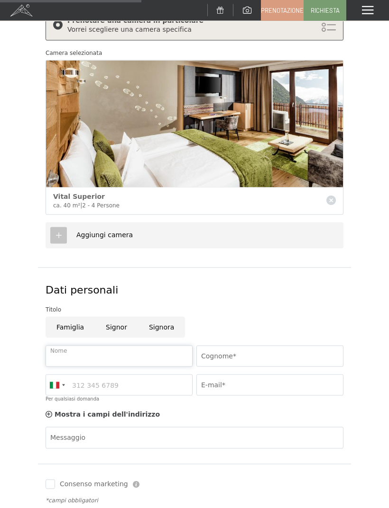
click at [101, 356] on input "Nome" at bounding box center [118, 356] width 147 height 21
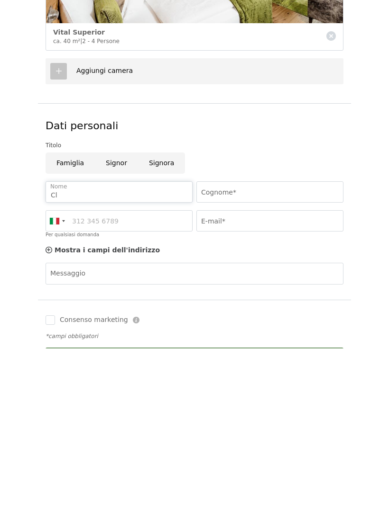
type input "Cla"
type input "[PERSON_NAME]"
type input "Beretta"
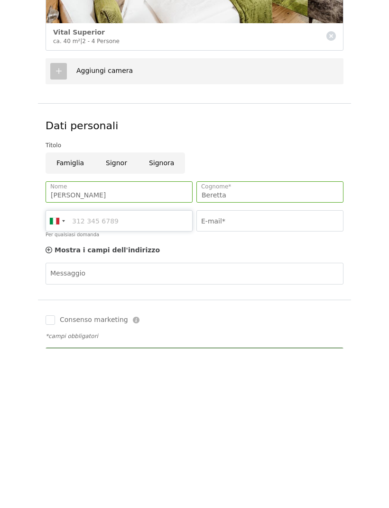
type input "3478224353"
type input "[EMAIL_ADDRESS][DOMAIN_NAME]"
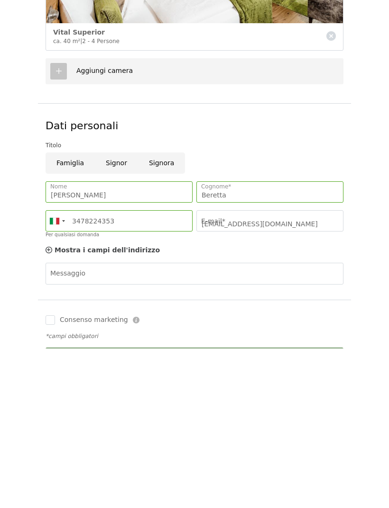
scroll to position [460, 0]
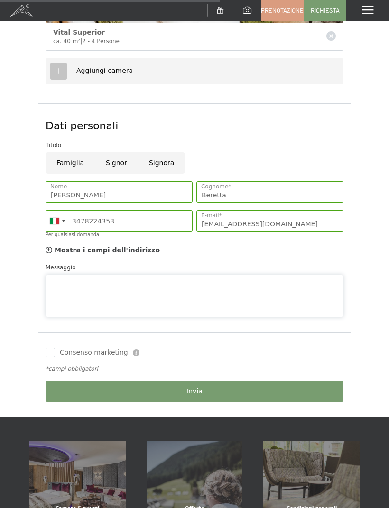
click at [202, 268] on div "Messaggio" at bounding box center [194, 290] width 298 height 54
click at [115, 275] on textarea "Buongiorno, avremmo voglia di tornare a trovarvi…. Pensavamo di soggiornare" at bounding box center [194, 296] width 298 height 43
click at [301, 278] on textarea "Buongiorno, abbiamo voglia di tornare a trovarvi…. Pensavamo di soggiornare" at bounding box center [194, 296] width 298 height 43
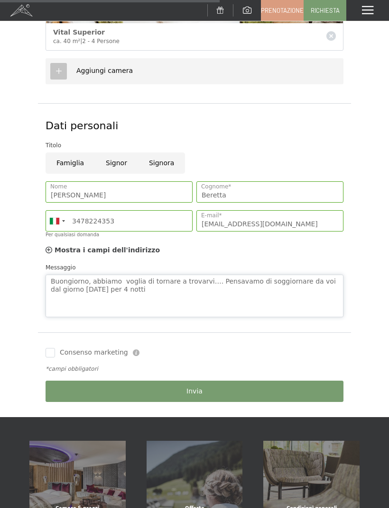
type textarea "Buongiorno, abbiamo voglia di tornare a trovarvi…. Pensavamo di soggiornare da …"
click at [279, 14] on link "Prenotazione" at bounding box center [282, 10] width 42 height 20
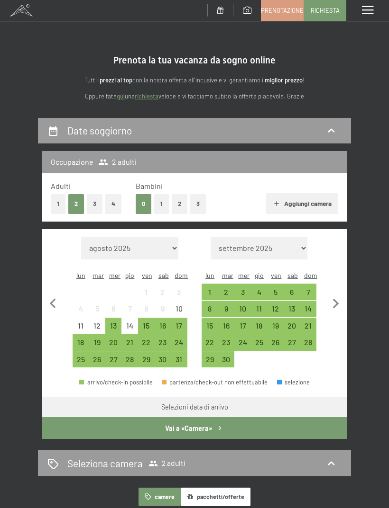
click at [335, 298] on icon "button" at bounding box center [336, 304] width 20 height 20
select select "[DATE]"
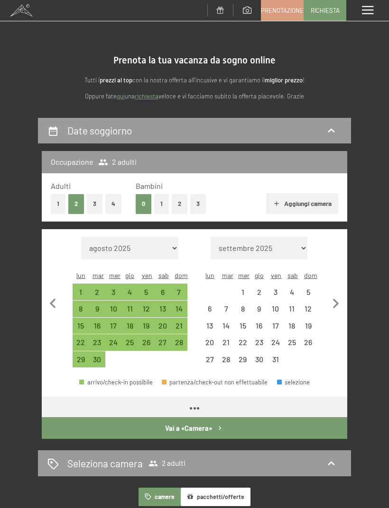
click at [331, 300] on icon "button" at bounding box center [336, 304] width 20 height 20
select select "[DATE]"
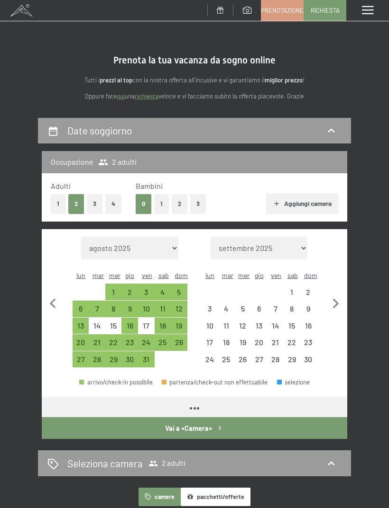
click at [330, 300] on icon "button" at bounding box center [336, 304] width 20 height 20
select select "[DATE]"
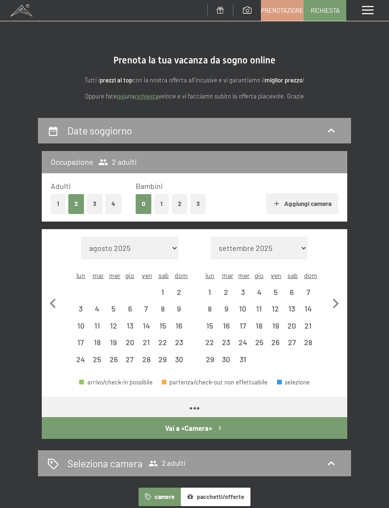
click at [337, 295] on icon "button" at bounding box center [336, 304] width 20 height 20
select select "[DATE]"
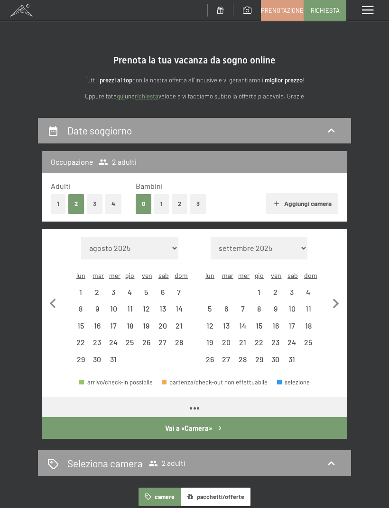
select select "[DATE]"
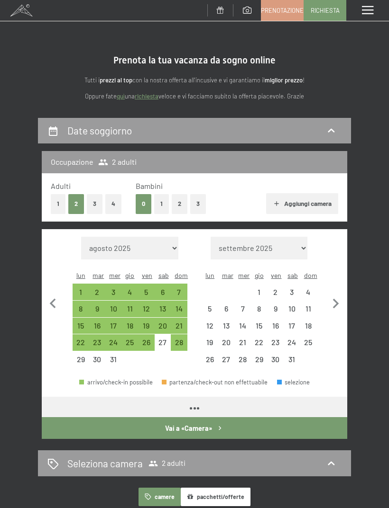
select select "[DATE]"
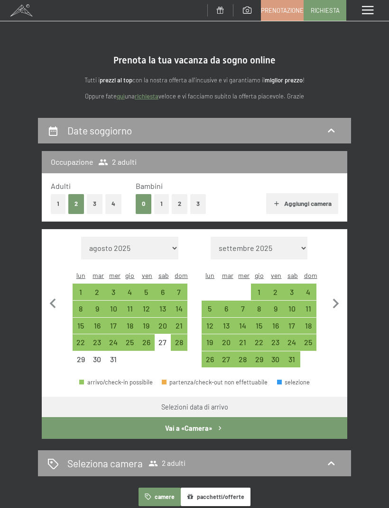
click at [310, 322] on div "18" at bounding box center [308, 329] width 15 height 15
select select "[DATE]"
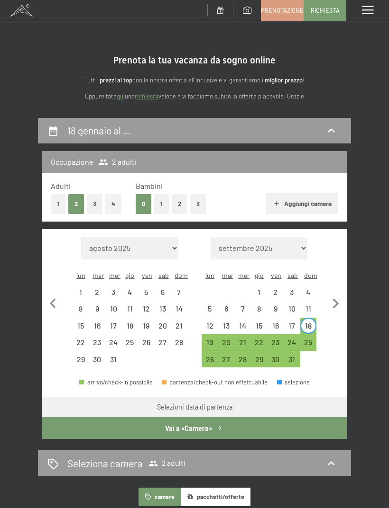
click at [260, 339] on div "22" at bounding box center [259, 346] width 15 height 15
select select "[DATE]"
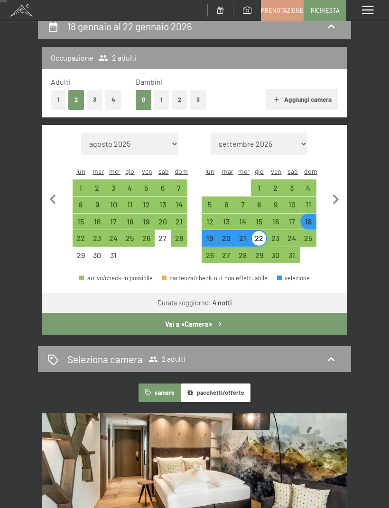
scroll to position [105, 0]
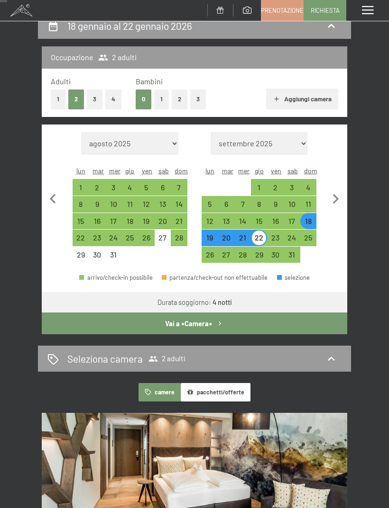
click at [329, 357] on icon at bounding box center [330, 359] width 7 height 4
select select "[DATE]"
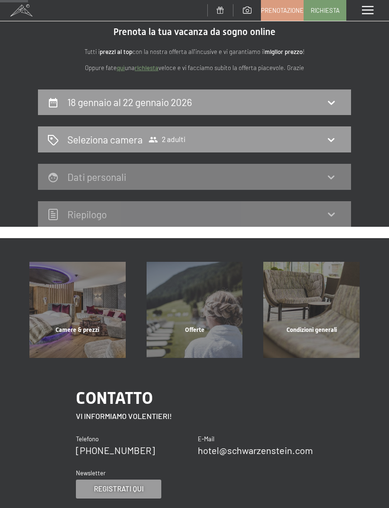
scroll to position [0, 0]
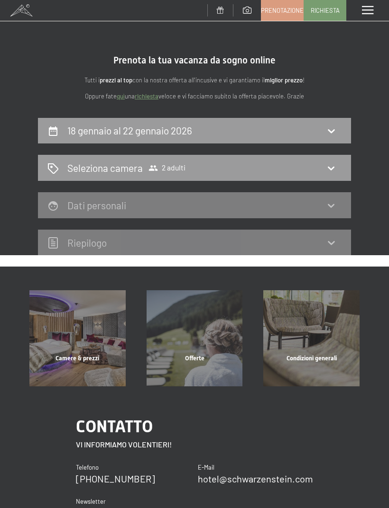
click at [330, 167] on icon at bounding box center [330, 168] width 11 height 11
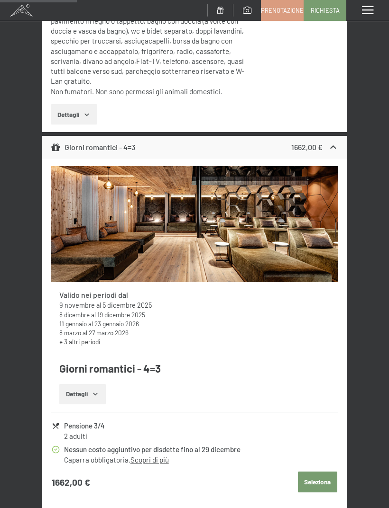
scroll to position [1092, 0]
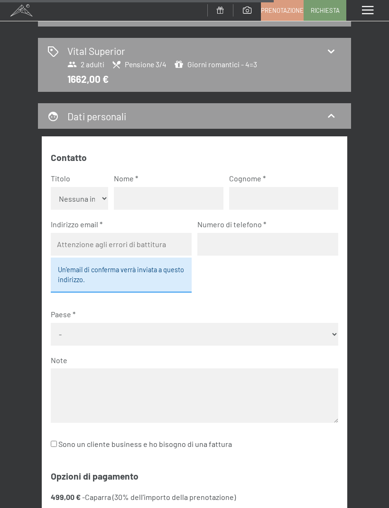
click at [100, 194] on select "Nessuna indicazione Sig.ra Sig." at bounding box center [79, 198] width 57 height 23
select select "f"
click at [163, 199] on input "text" at bounding box center [168, 198] width 109 height 23
type input "[PERSON_NAME]"
type input "B"
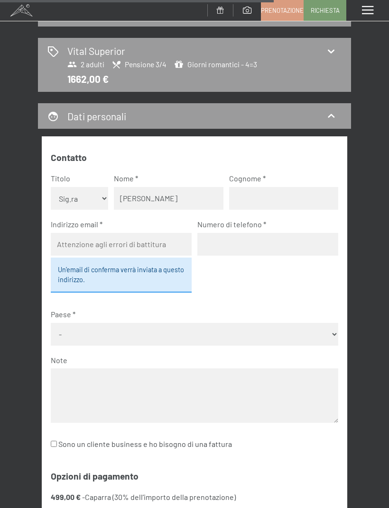
type input "Beretta"
type input "[EMAIL_ADDRESS][DOMAIN_NAME]"
type input "3478224353"
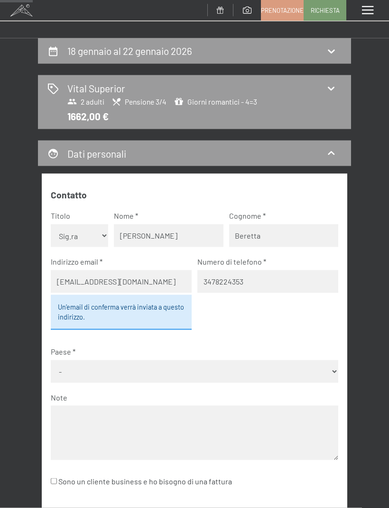
scroll to position [80, 0]
click at [333, 362] on select "- [GEOGRAPHIC_DATA] [GEOGRAPHIC_DATA] [GEOGRAPHIC_DATA] [GEOGRAPHIC_DATA] [GEOG…" at bounding box center [194, 371] width 287 height 23
click at [325, 365] on select "- [GEOGRAPHIC_DATA] [GEOGRAPHIC_DATA] [GEOGRAPHIC_DATA] [GEOGRAPHIC_DATA] [GEOG…" at bounding box center [194, 371] width 287 height 23
select select "ITA"
click at [268, 413] on textarea at bounding box center [194, 433] width 287 height 54
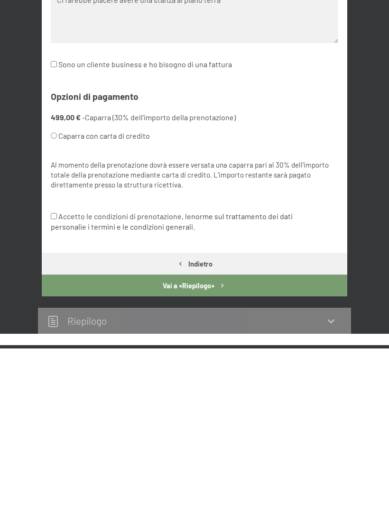
scroll to position [352, 0]
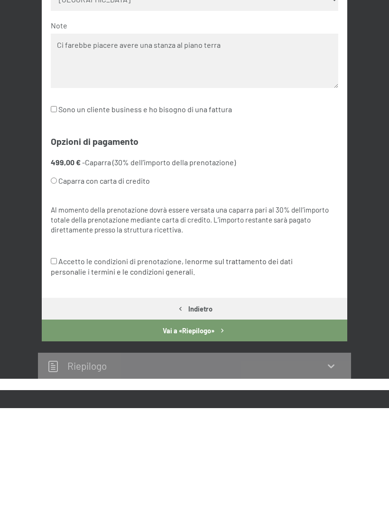
type textarea "Ci farebbe piacere avere una stanza al piano terra"
click at [57, 358] on input "Accetto le condizioni di prenotazione, le norme sul trattamento dei dati person…" at bounding box center [54, 361] width 6 height 6
checkbox input "true"
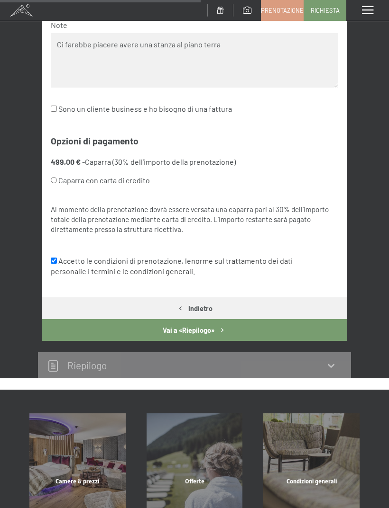
click at [57, 177] on input "Caparra con carta di credito" at bounding box center [54, 180] width 6 height 6
radio input "true"
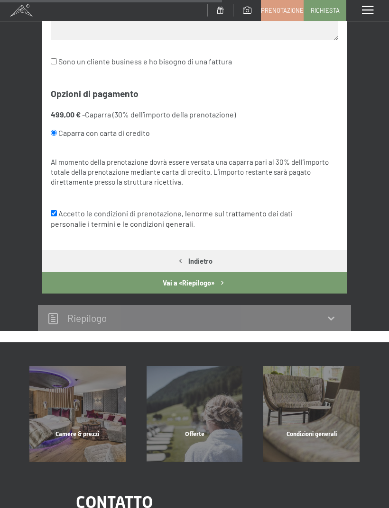
scroll to position [503, 0]
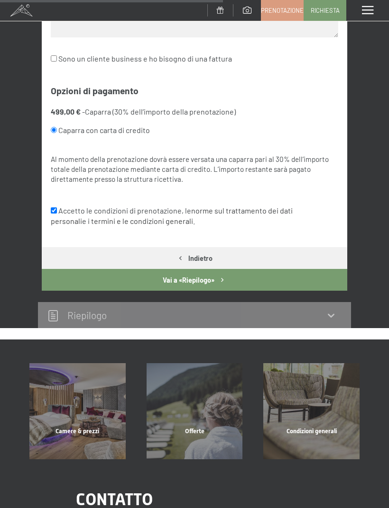
click at [214, 272] on button "Vai a «Riepilogo»" at bounding box center [194, 280] width 305 height 22
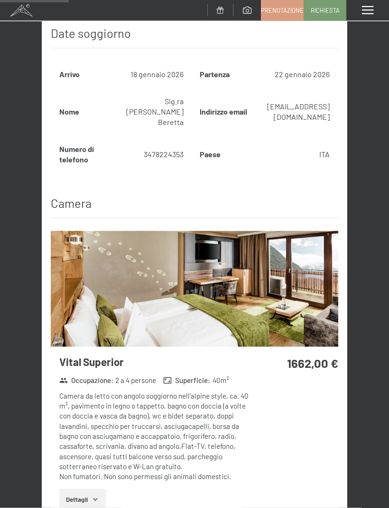
scroll to position [280, 0]
